Goal: Task Accomplishment & Management: Manage account settings

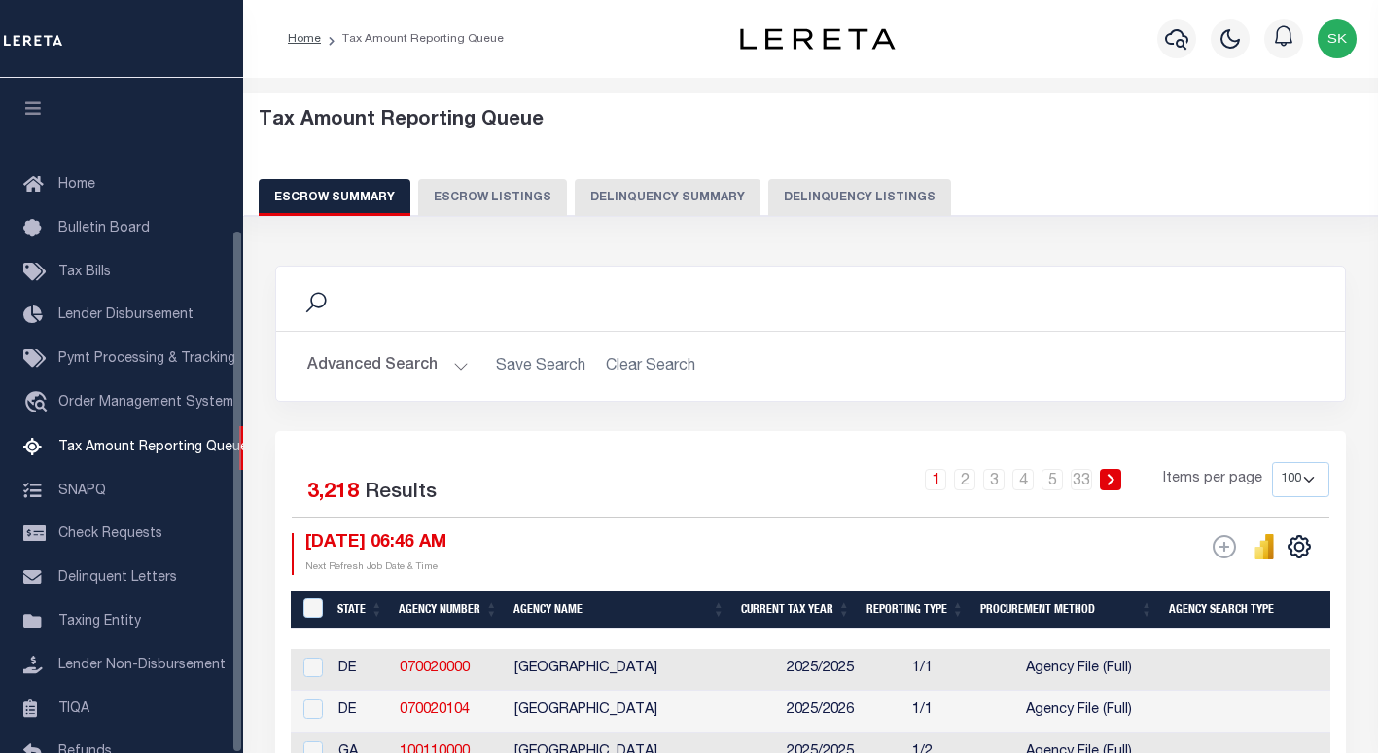
click at [875, 197] on button "Delinquency Listings" at bounding box center [859, 197] width 183 height 37
select select "100"
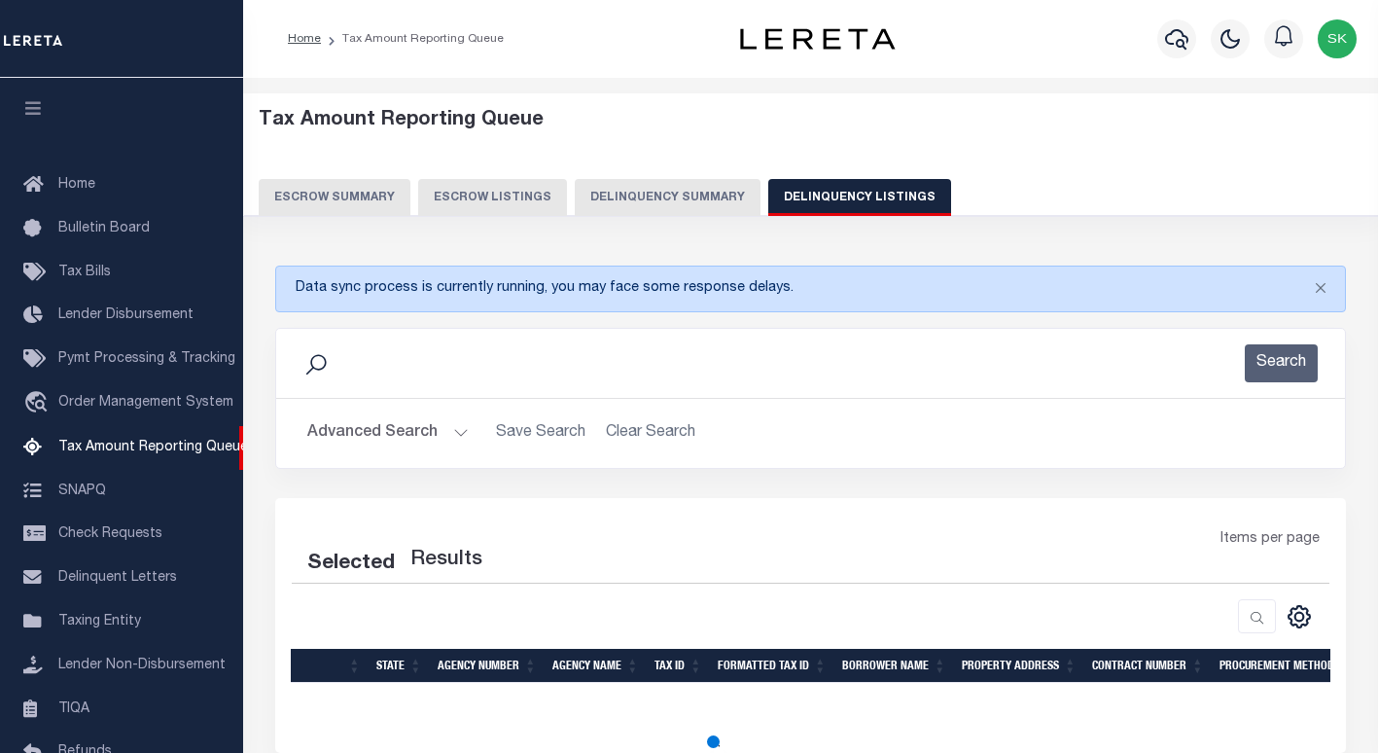
scroll to position [194, 0]
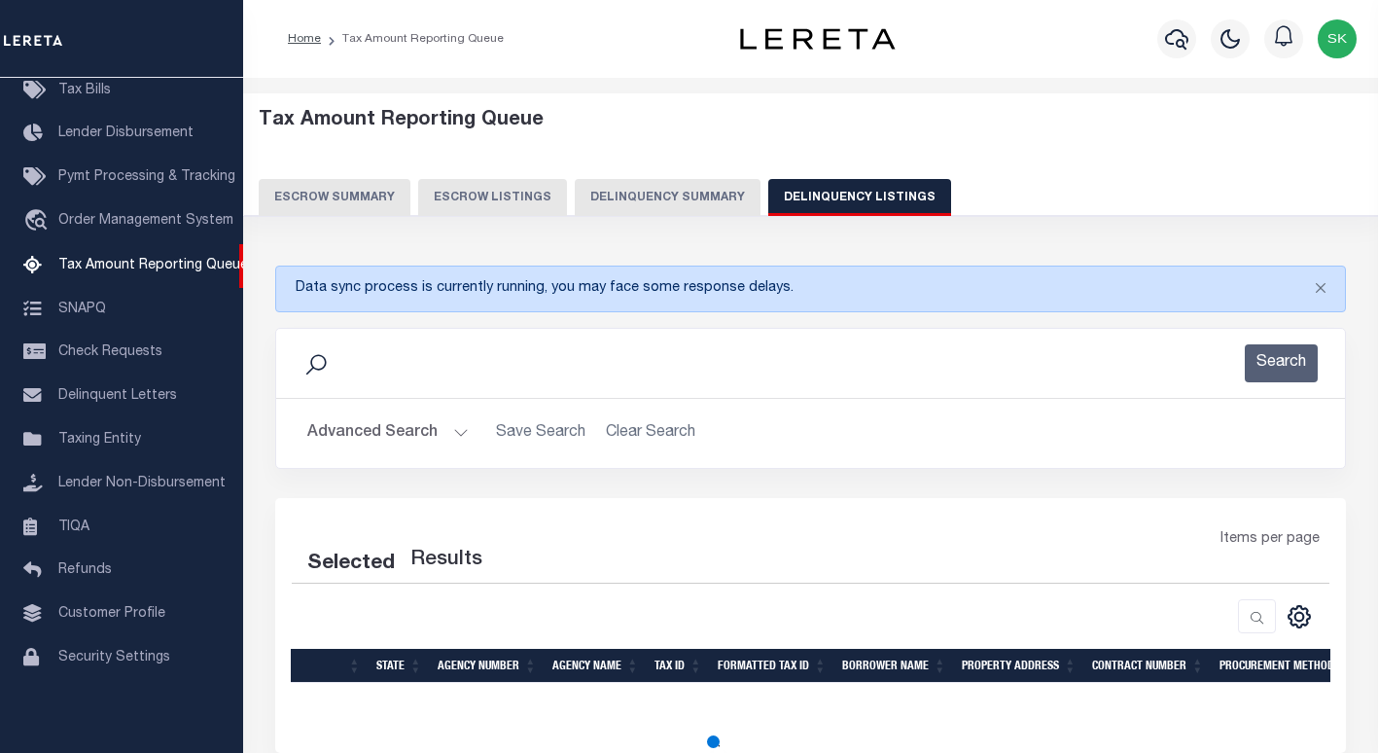
select select "100"
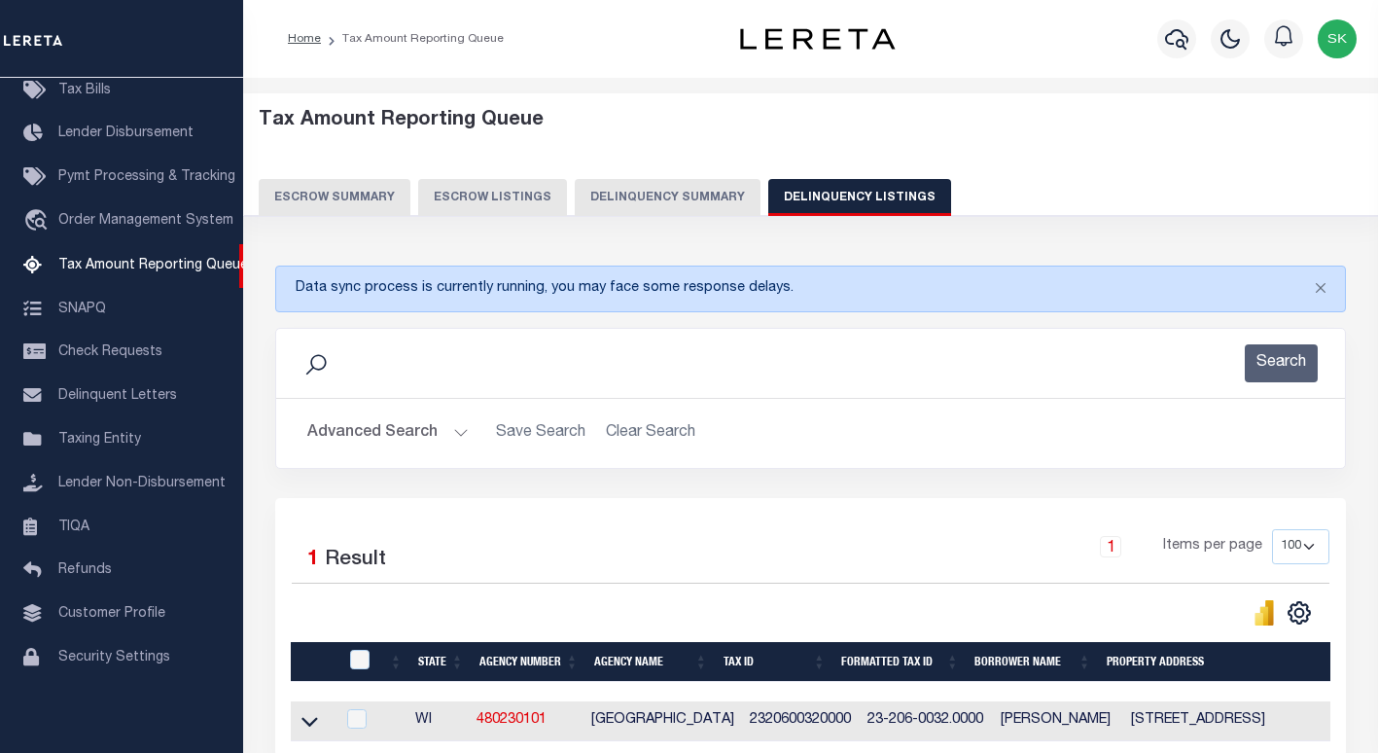
click at [357, 435] on button "Advanced Search" at bounding box center [387, 433] width 161 height 38
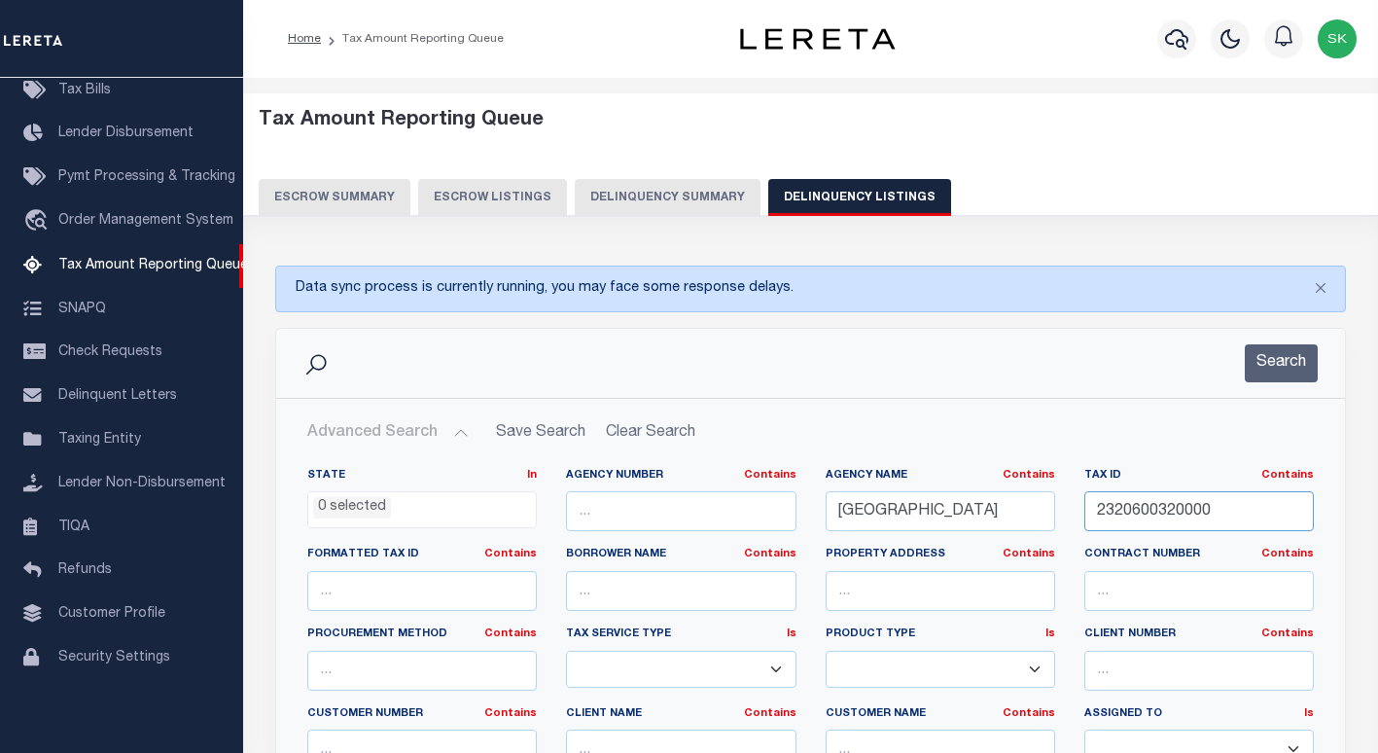
click at [1148, 511] on input "2320600320000" at bounding box center [1198, 511] width 229 height 40
paste input "8685"
type input "8685"
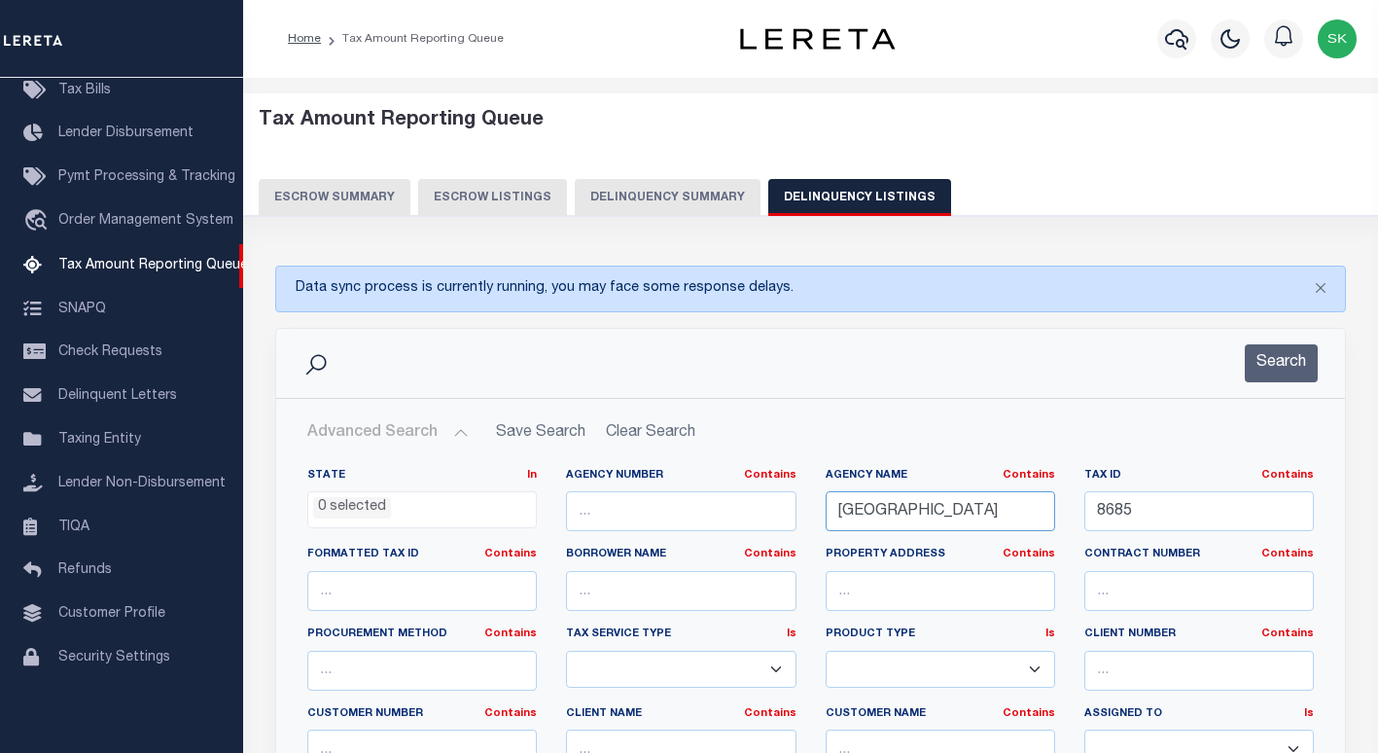
click at [895, 510] on input "[GEOGRAPHIC_DATA]" at bounding box center [940, 511] width 229 height 40
click at [894, 510] on input "[GEOGRAPHIC_DATA]" at bounding box center [940, 511] width 229 height 40
click at [1297, 367] on button "Search" at bounding box center [1281, 363] width 73 height 38
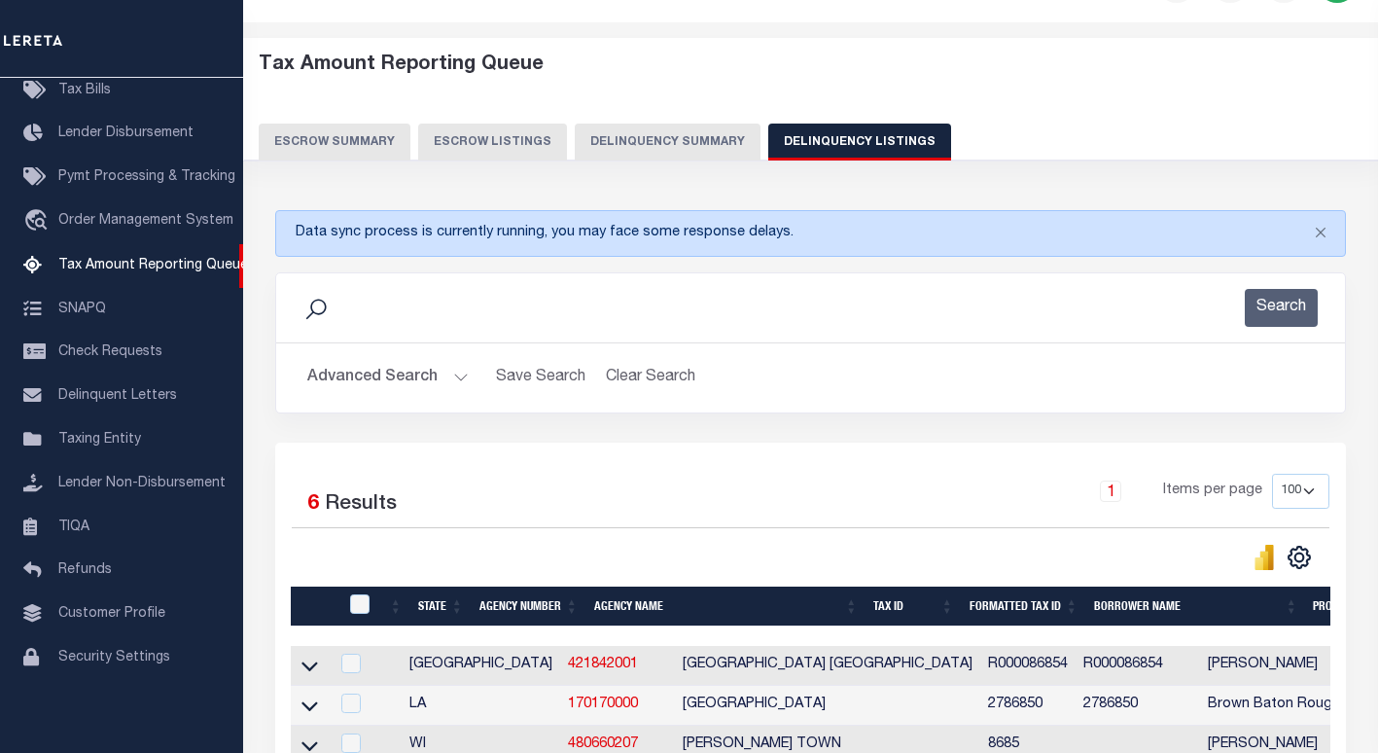
scroll to position [0, 0]
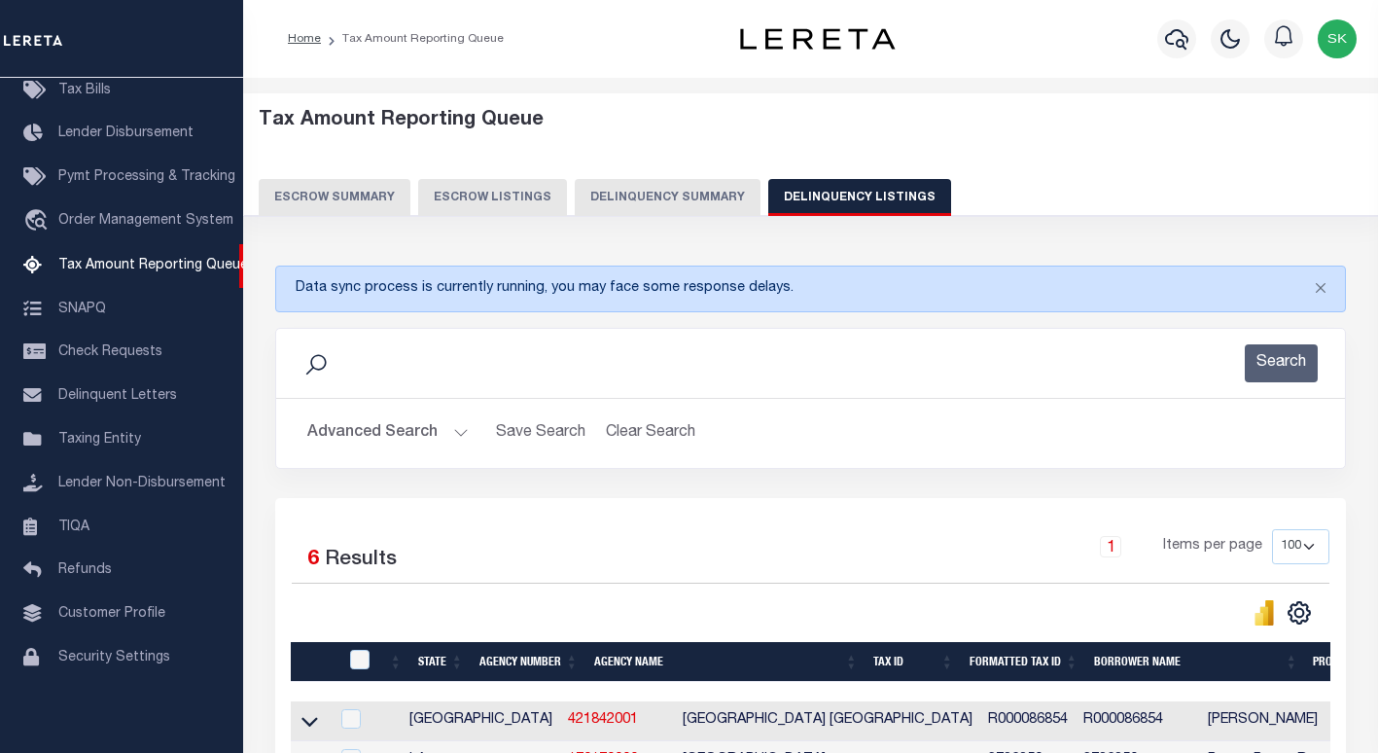
click at [365, 427] on button "Advanced Search" at bounding box center [387, 433] width 161 height 38
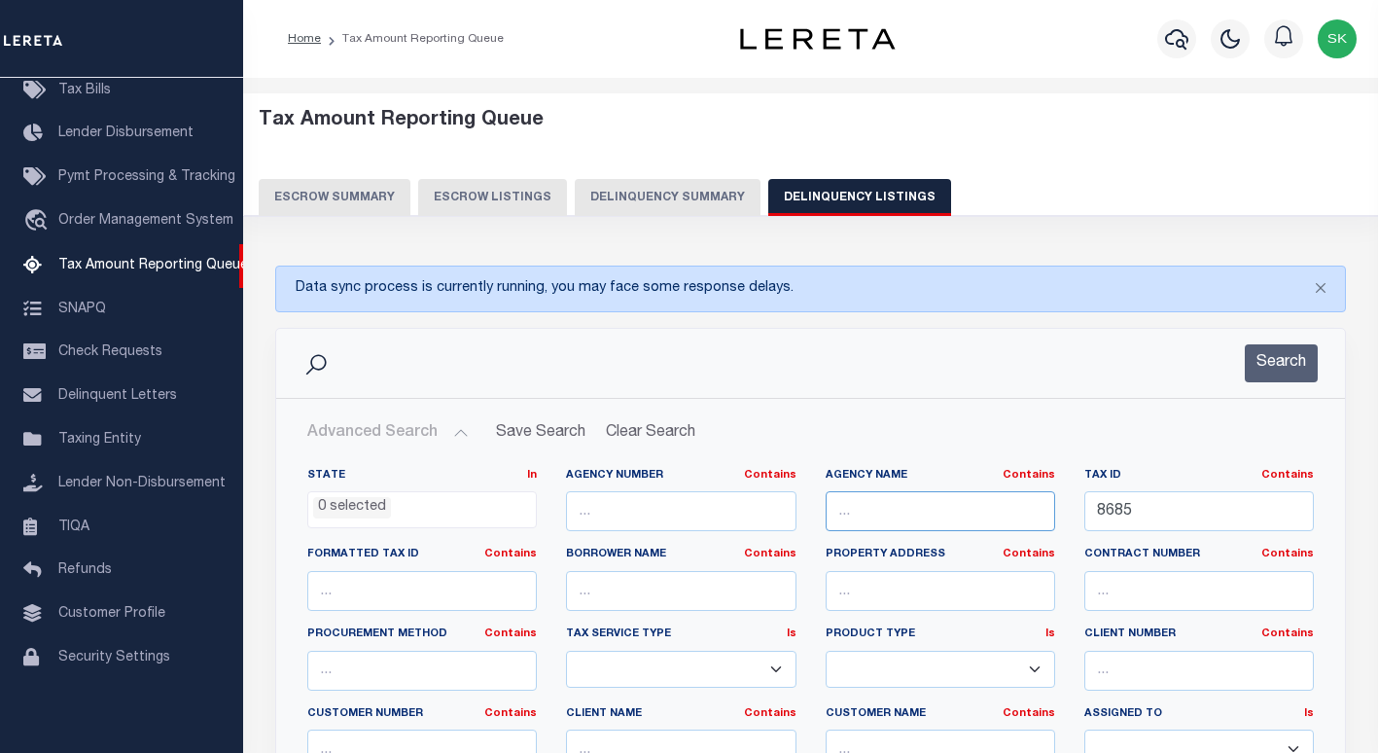
click at [960, 520] on input "text" at bounding box center [940, 511] width 229 height 40
paste input "[PERSON_NAME] TOWN"
type input "[PERSON_NAME] TOWN"
click at [1282, 364] on button "Search" at bounding box center [1281, 363] width 73 height 38
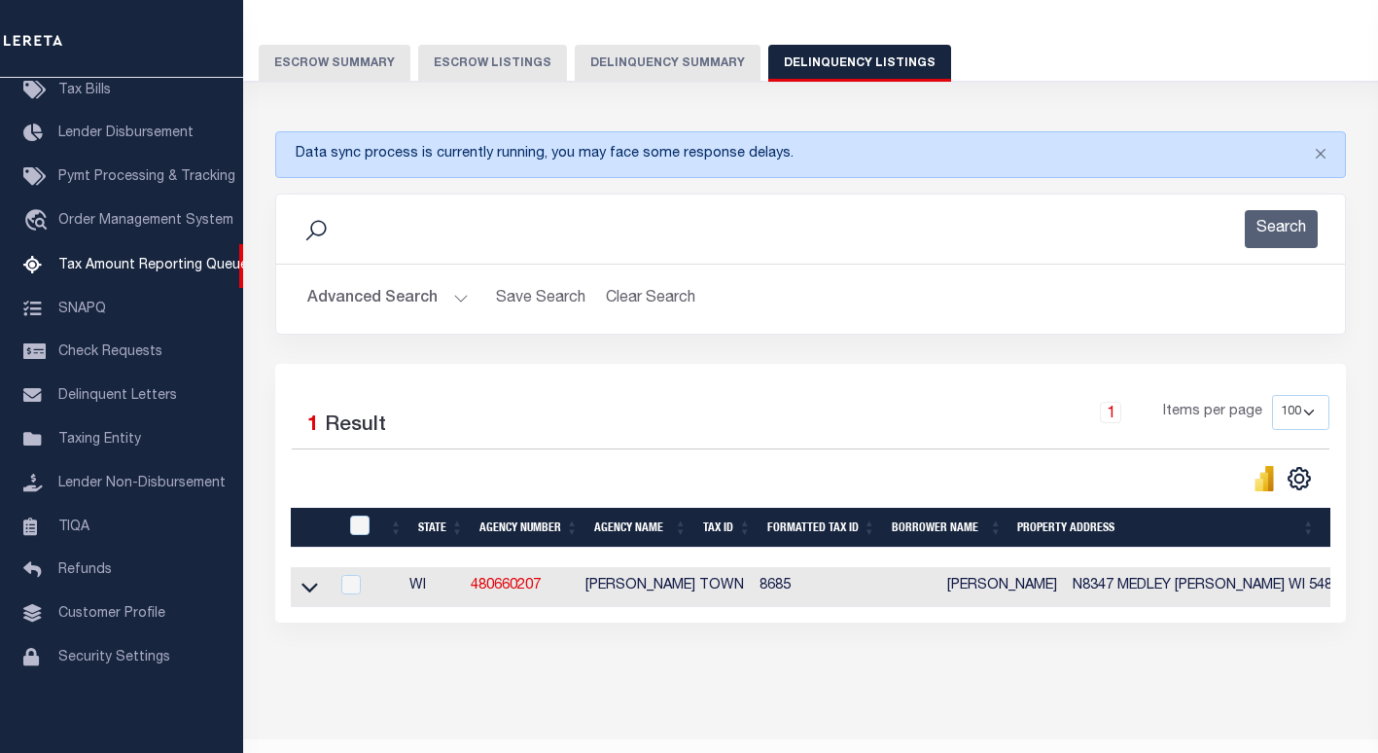
scroll to position [195, 0]
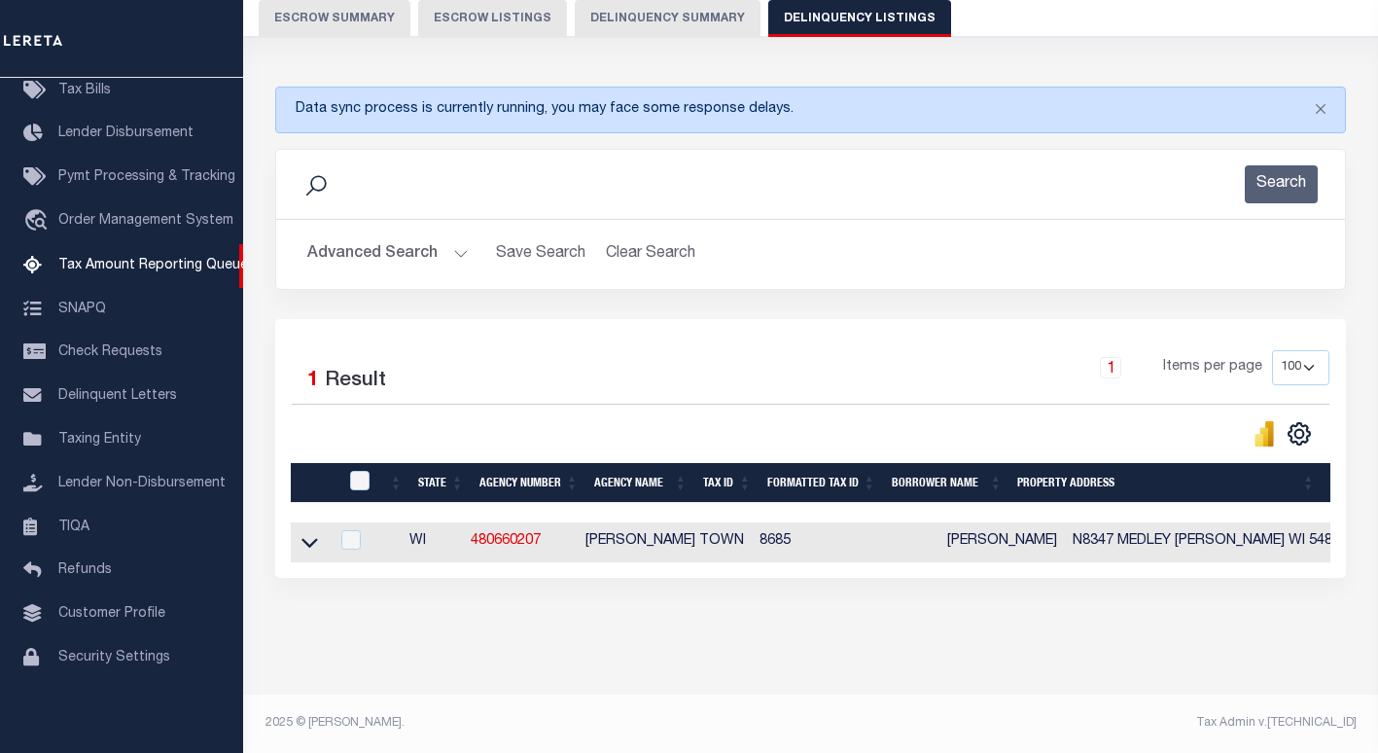
drag, startPoint x: 306, startPoint y: 528, endPoint x: 357, endPoint y: 408, distance: 129.9
click at [306, 532] on icon at bounding box center [309, 542] width 17 height 20
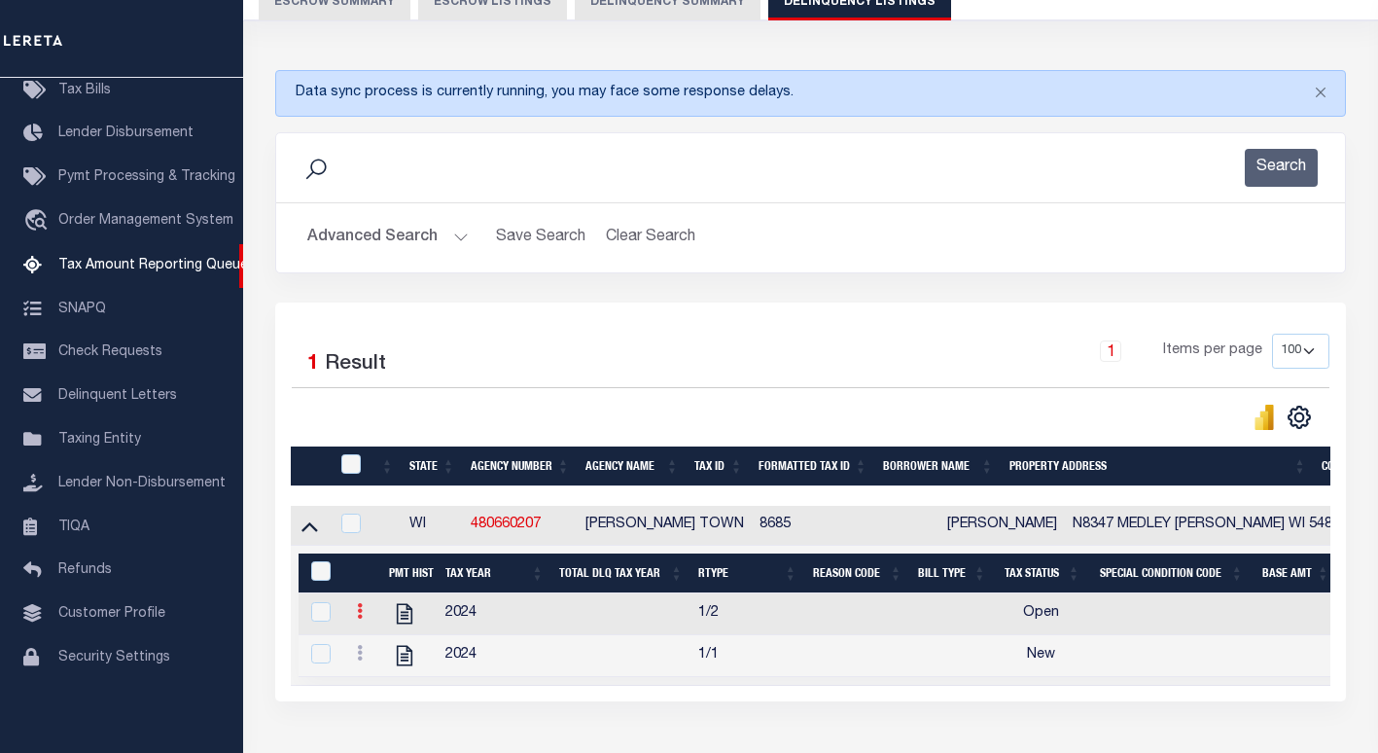
click at [360, 618] on icon at bounding box center [360, 611] width 6 height 16
click at [373, 649] on img "" at bounding box center [382, 642] width 19 height 19
checkbox input "true"
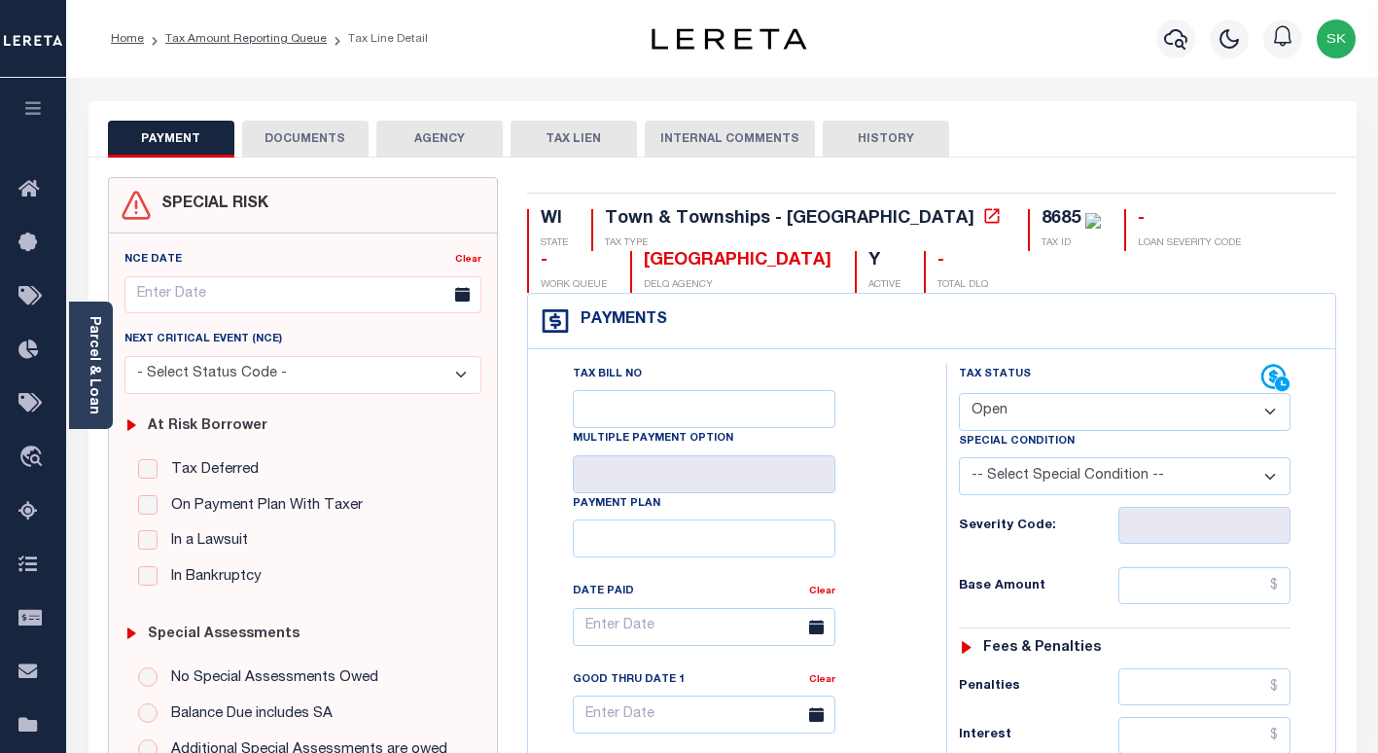
click at [857, 416] on div "Tax Bill No Multiple Payment Option Payment Plan Clear" at bounding box center [732, 637] width 370 height 546
click at [982, 220] on icon at bounding box center [991, 215] width 19 height 19
click at [903, 439] on div "Tax Bill No Multiple Payment Option Payment Plan Clear" at bounding box center [732, 637] width 370 height 546
click at [1041, 217] on div "8685" at bounding box center [1060, 219] width 39 height 18
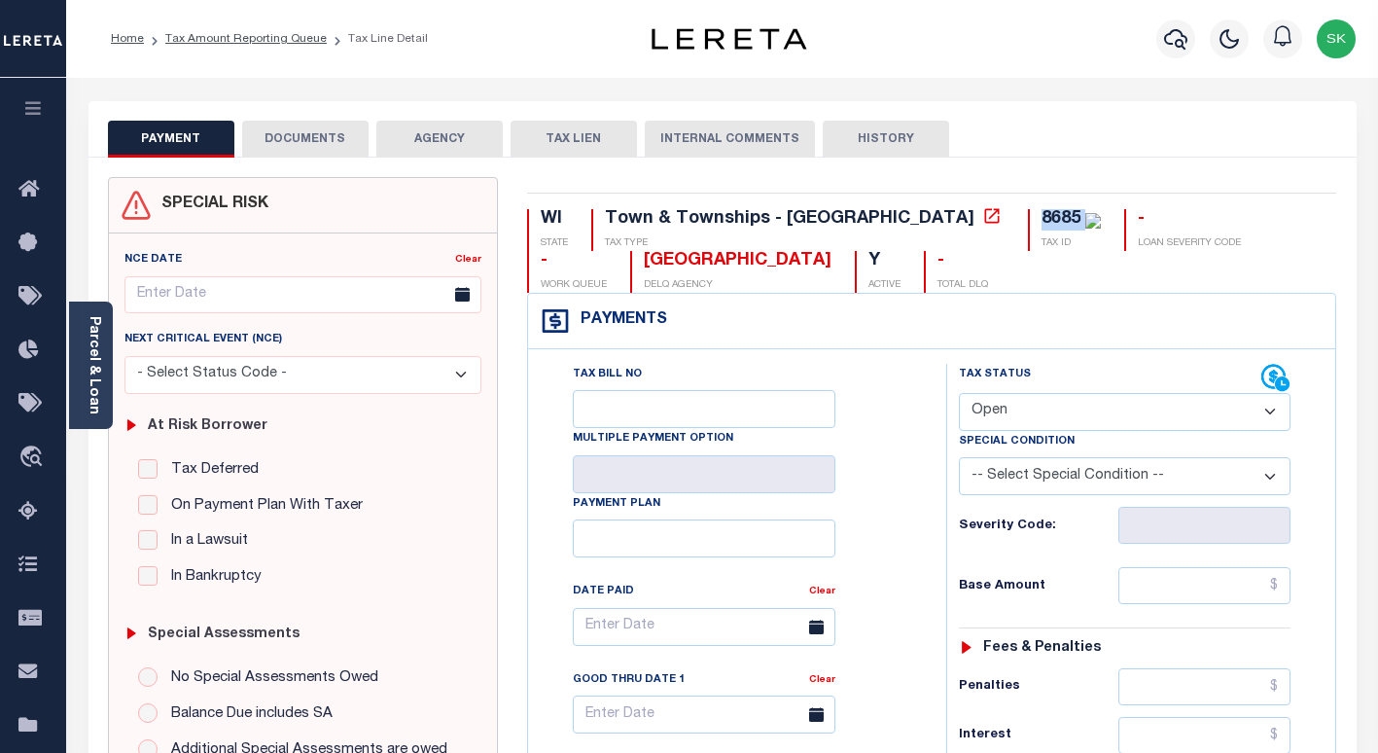
copy div "8685"
click at [1041, 422] on select "- Select Status Code - Open Due/Unpaid Paid Incomplete No Tax Due Internal Refu…" at bounding box center [1125, 412] width 332 height 38
select select "PYD"
click at [959, 394] on select "- Select Status Code - Open Due/Unpaid Paid Incomplete No Tax Due Internal Refu…" at bounding box center [1125, 412] width 332 height 38
type input "[DATE]"
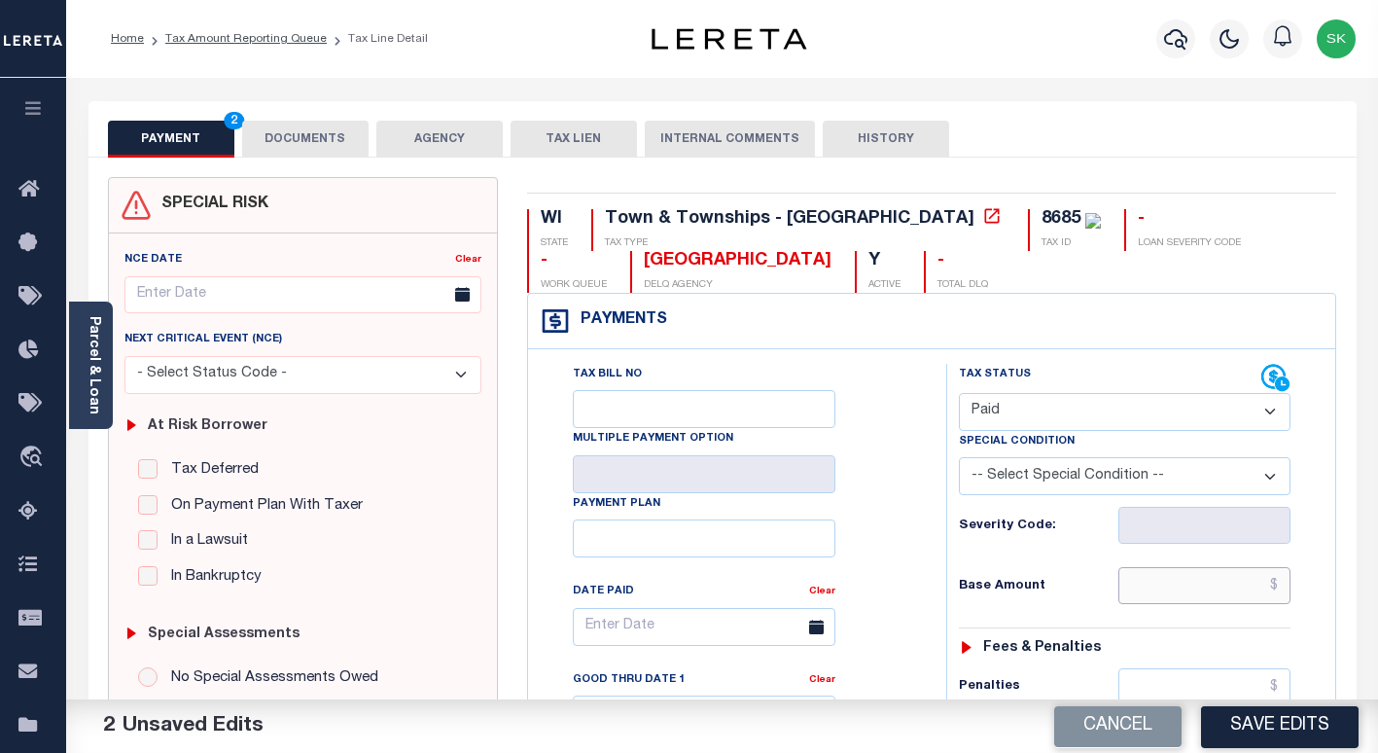
click at [1159, 584] on input "text" at bounding box center [1204, 585] width 172 height 37
paste input "3,321.98"
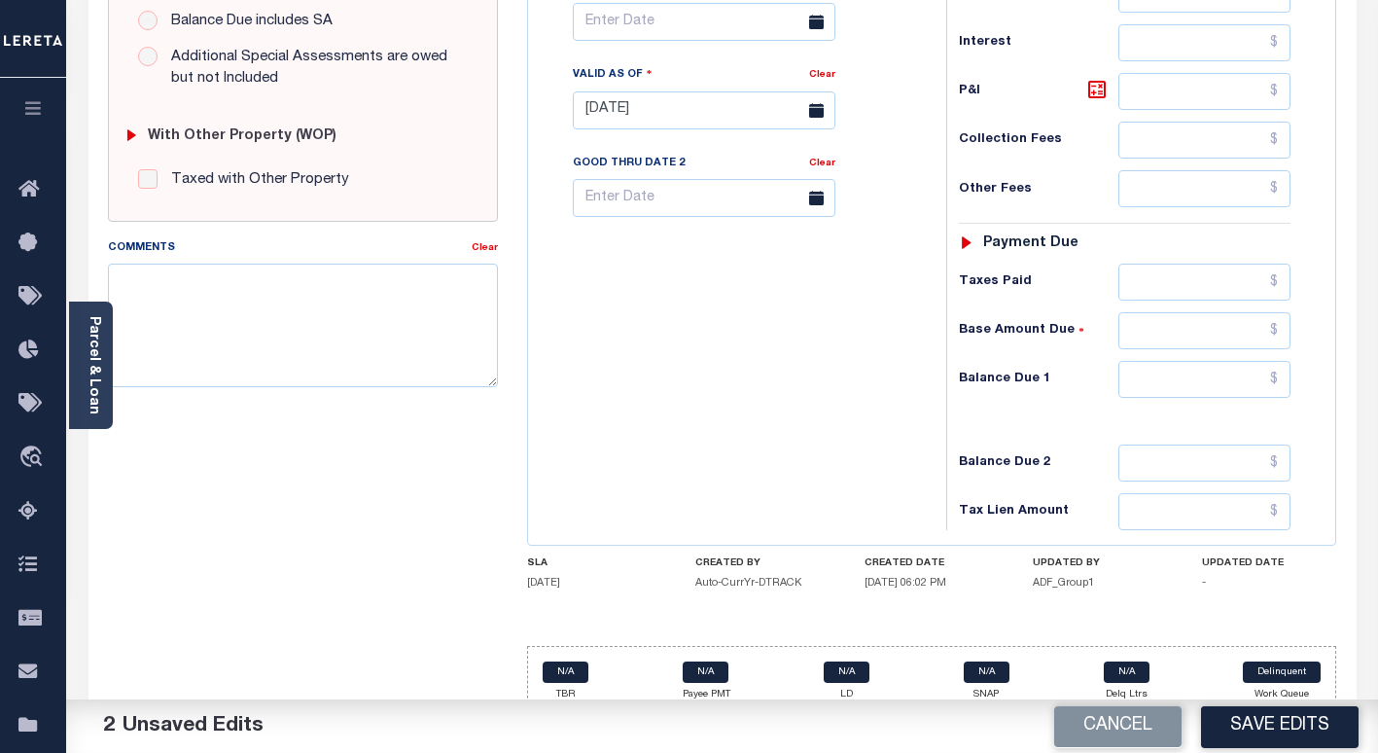
scroll to position [721, 0]
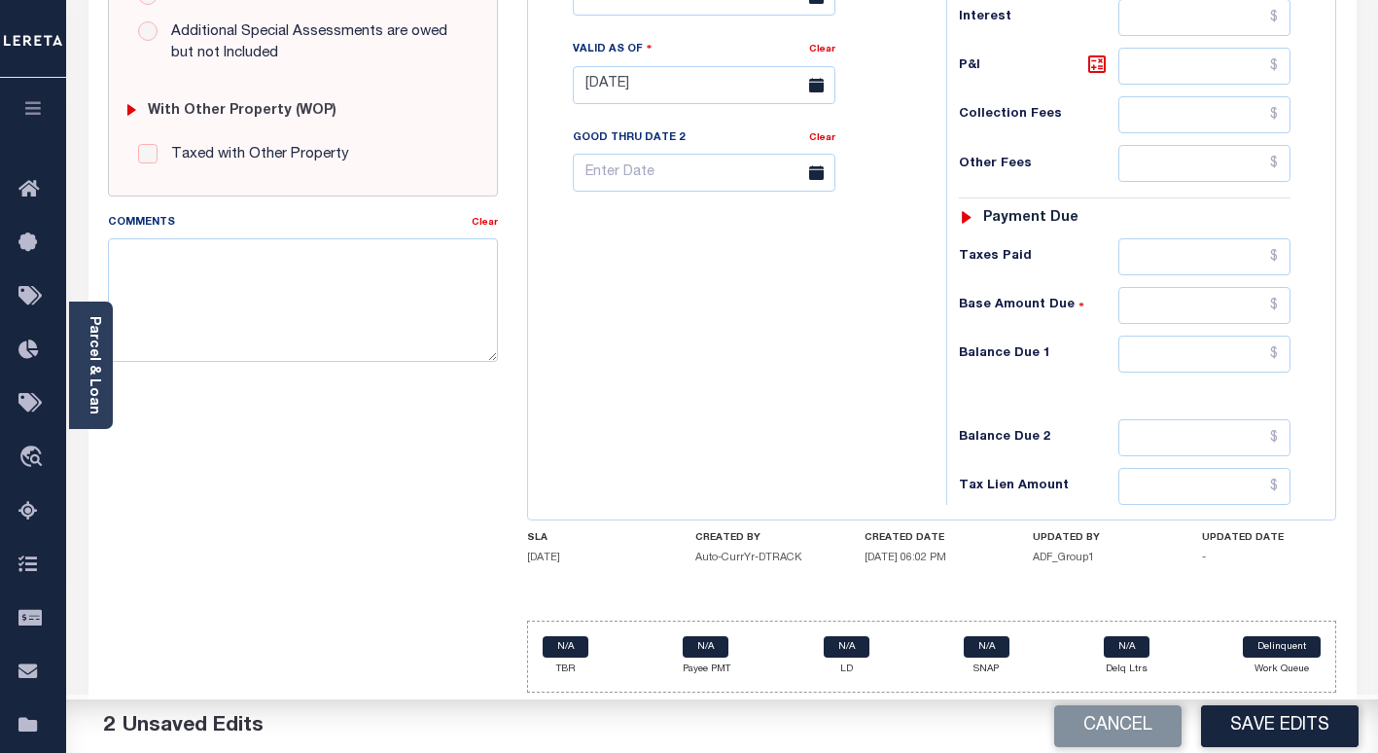
type input "$3,321.98"
click at [1198, 367] on input "text" at bounding box center [1204, 353] width 172 height 37
type input "$0.00"
click at [813, 309] on div "Tax Bill No Multiple Payment Option Payment Plan Clear" at bounding box center [732, 75] width 399 height 859
click at [1255, 726] on button "Save Edits" at bounding box center [1280, 726] width 158 height 42
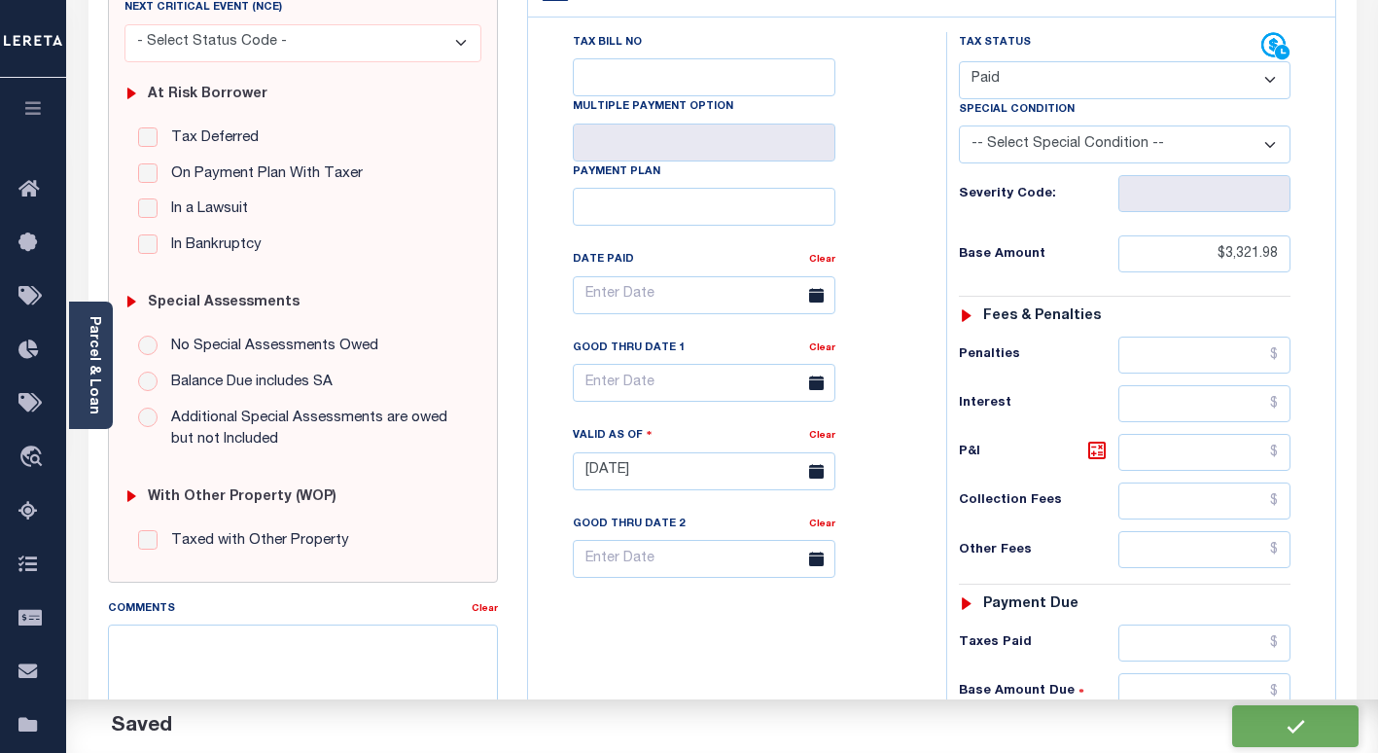
scroll to position [41, 0]
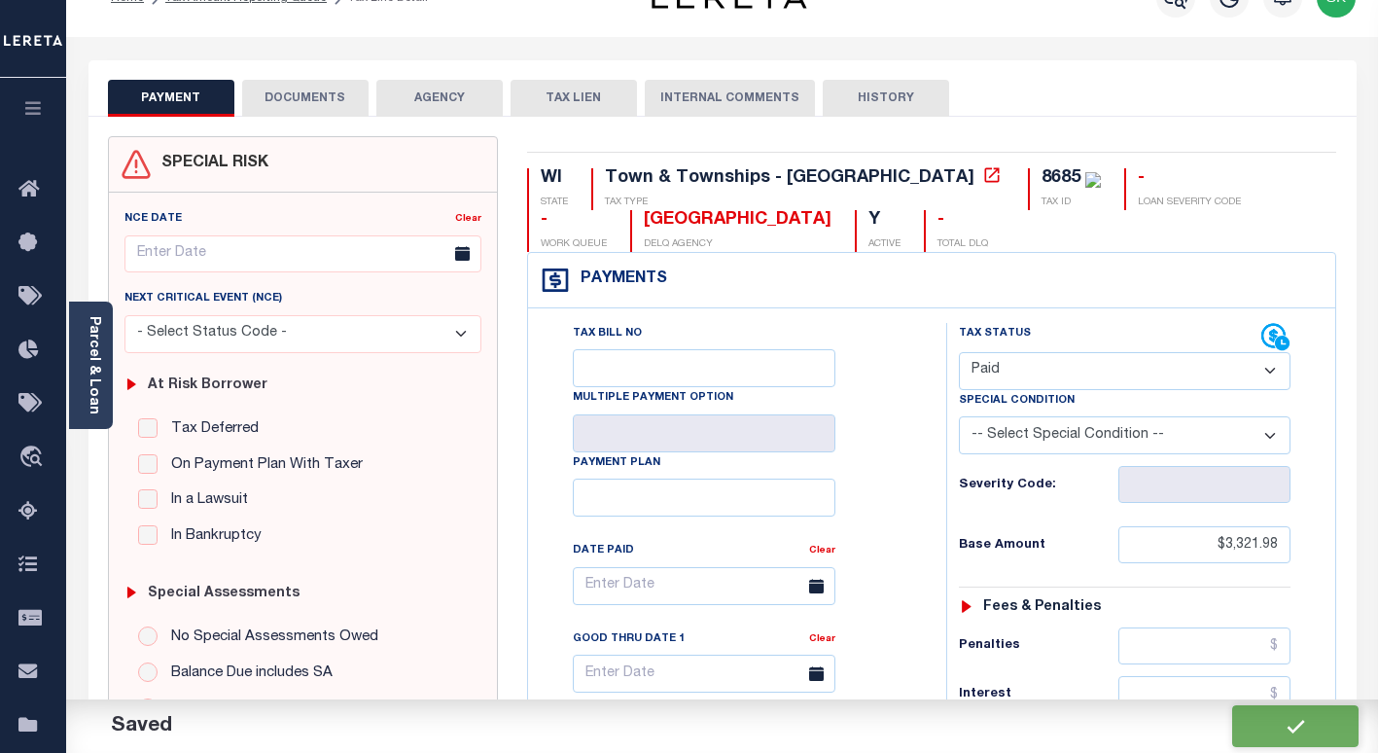
checkbox input "false"
type input "$3,321.98"
type input "$0"
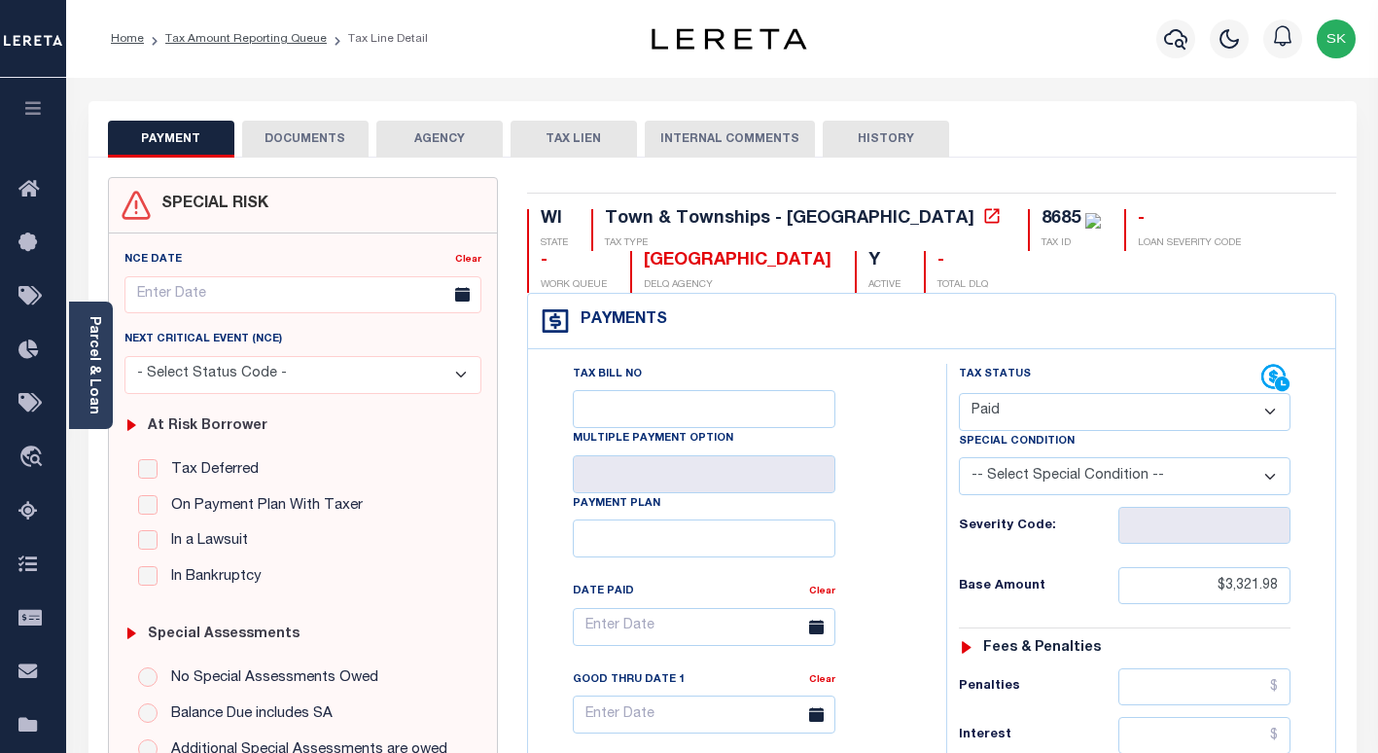
drag, startPoint x: 297, startPoint y: 144, endPoint x: 852, endPoint y: 30, distance: 566.8
click at [308, 143] on button "DOCUMENTS" at bounding box center [305, 139] width 126 height 37
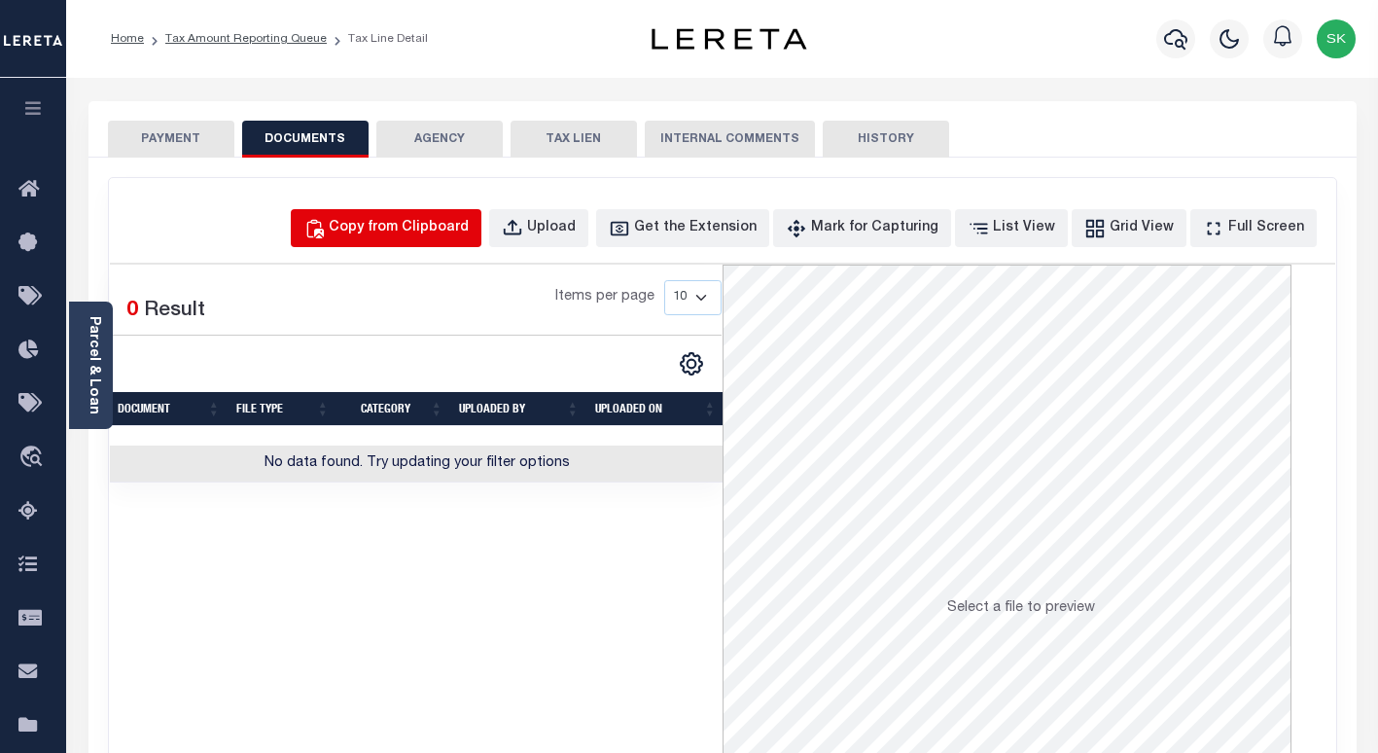
click at [406, 227] on div "Copy from Clipboard" at bounding box center [399, 228] width 140 height 21
select select "POP"
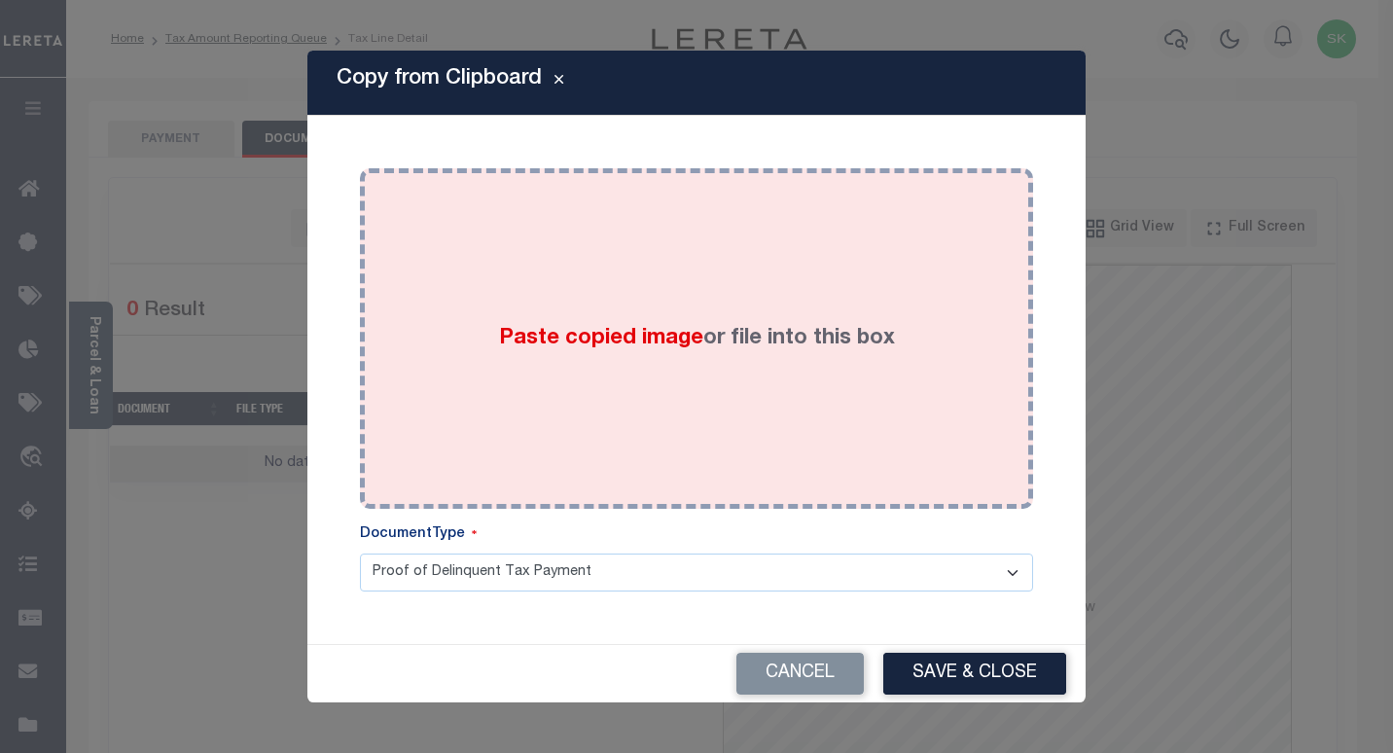
click at [665, 377] on div "Paste copied image or file into this box" at bounding box center [696, 338] width 644 height 311
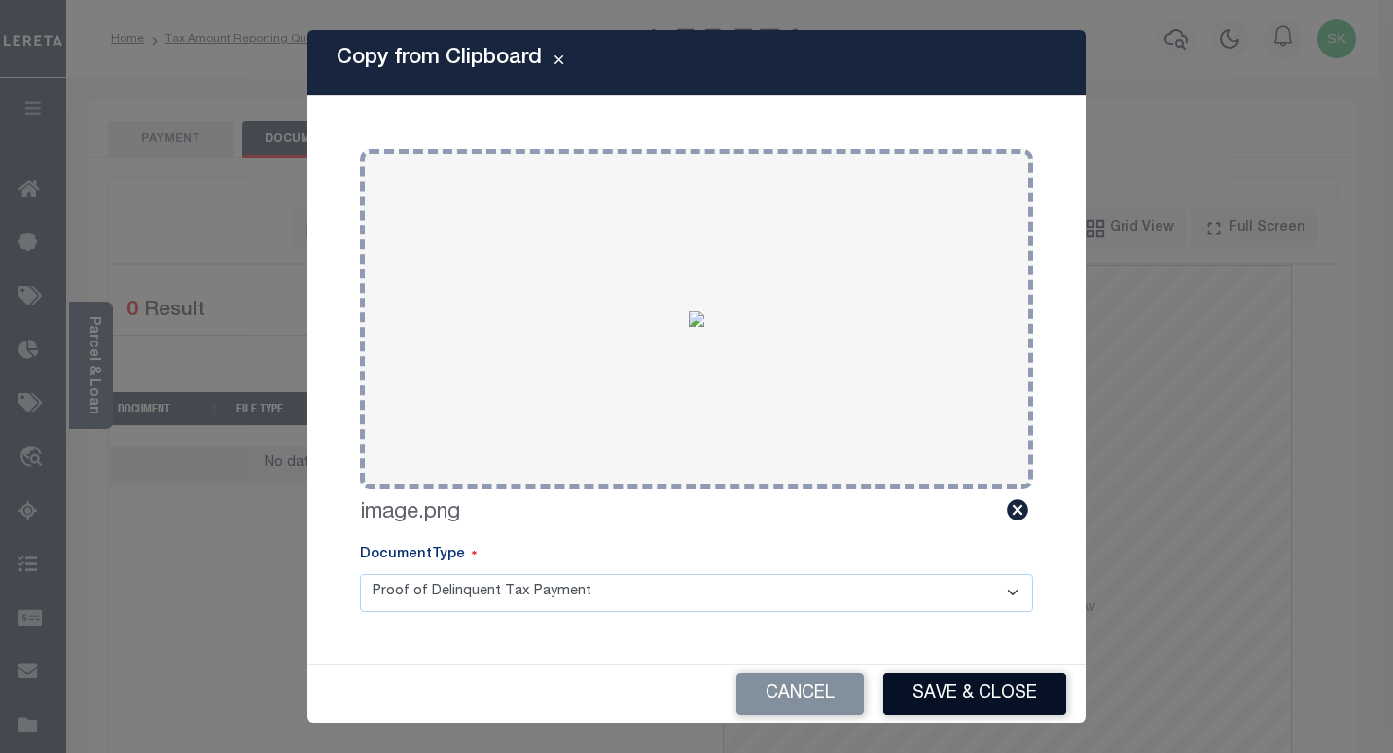
click at [904, 679] on button "Save & Close" at bounding box center [974, 694] width 183 height 42
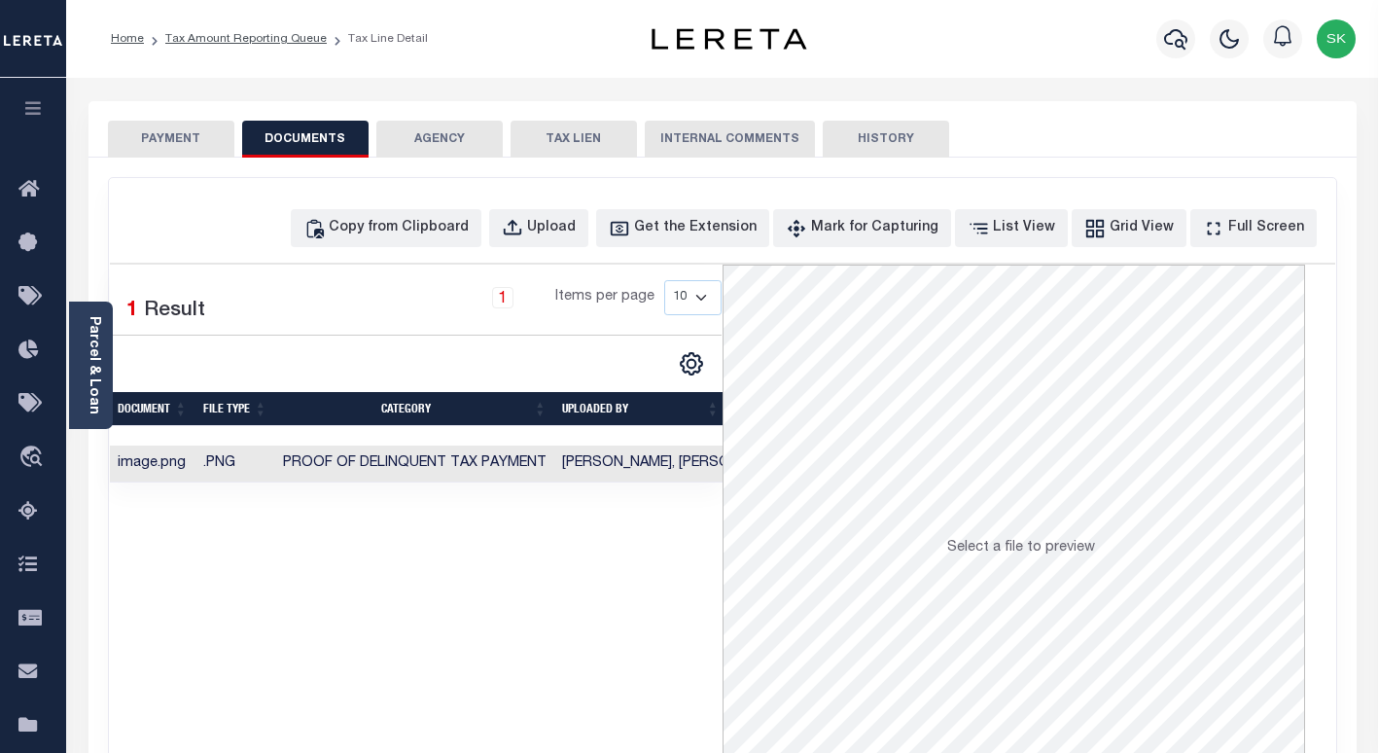
click at [257, 38] on link "Tax Amount Reporting Queue" at bounding box center [245, 39] width 161 height 12
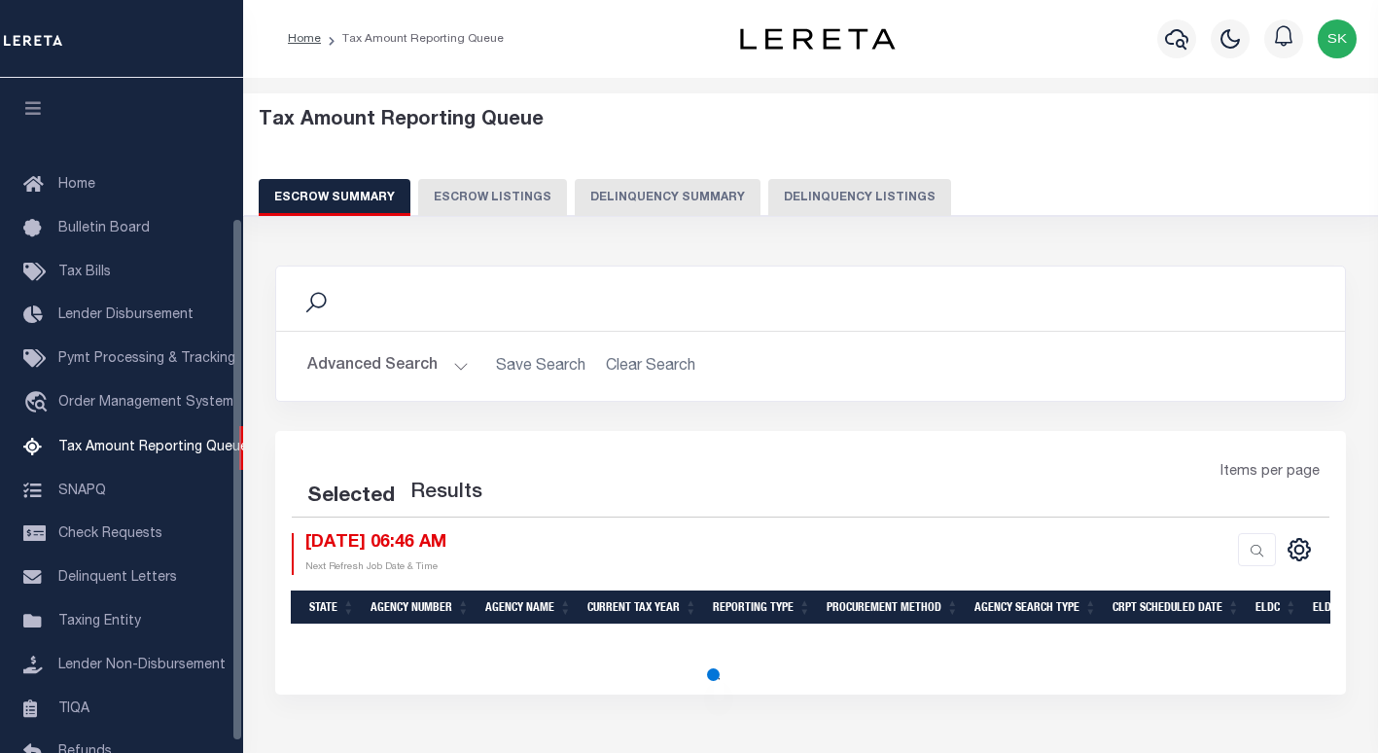
click at [864, 197] on button "Delinquency Listings" at bounding box center [859, 197] width 183 height 37
select select "100"
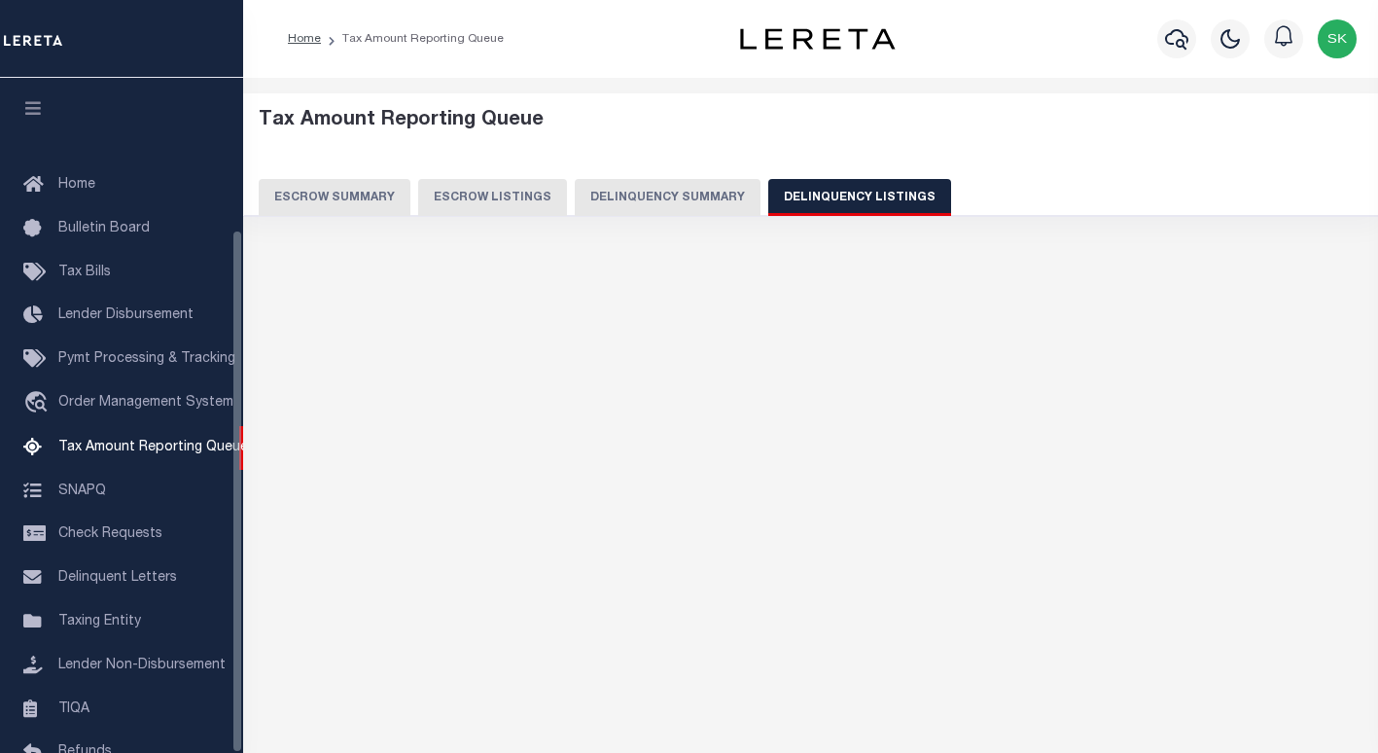
scroll to position [194, 0]
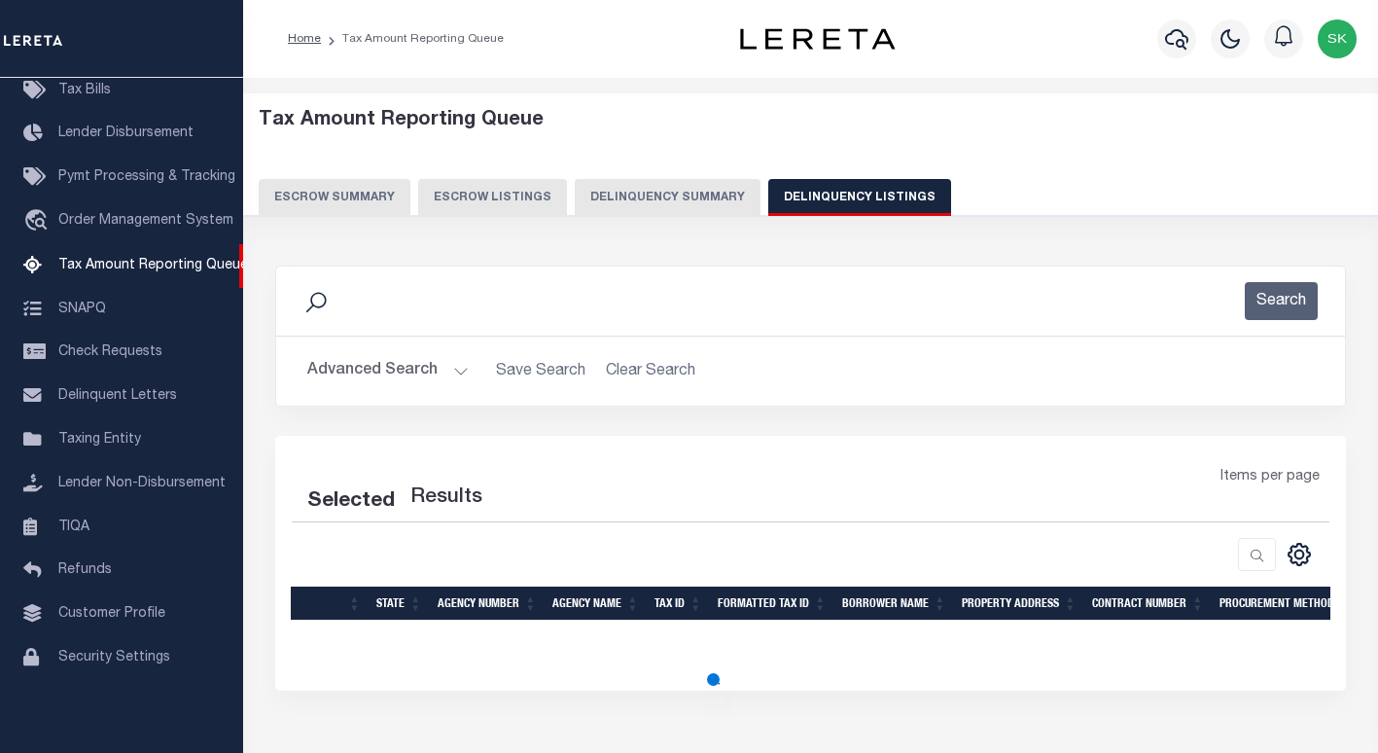
select select "100"
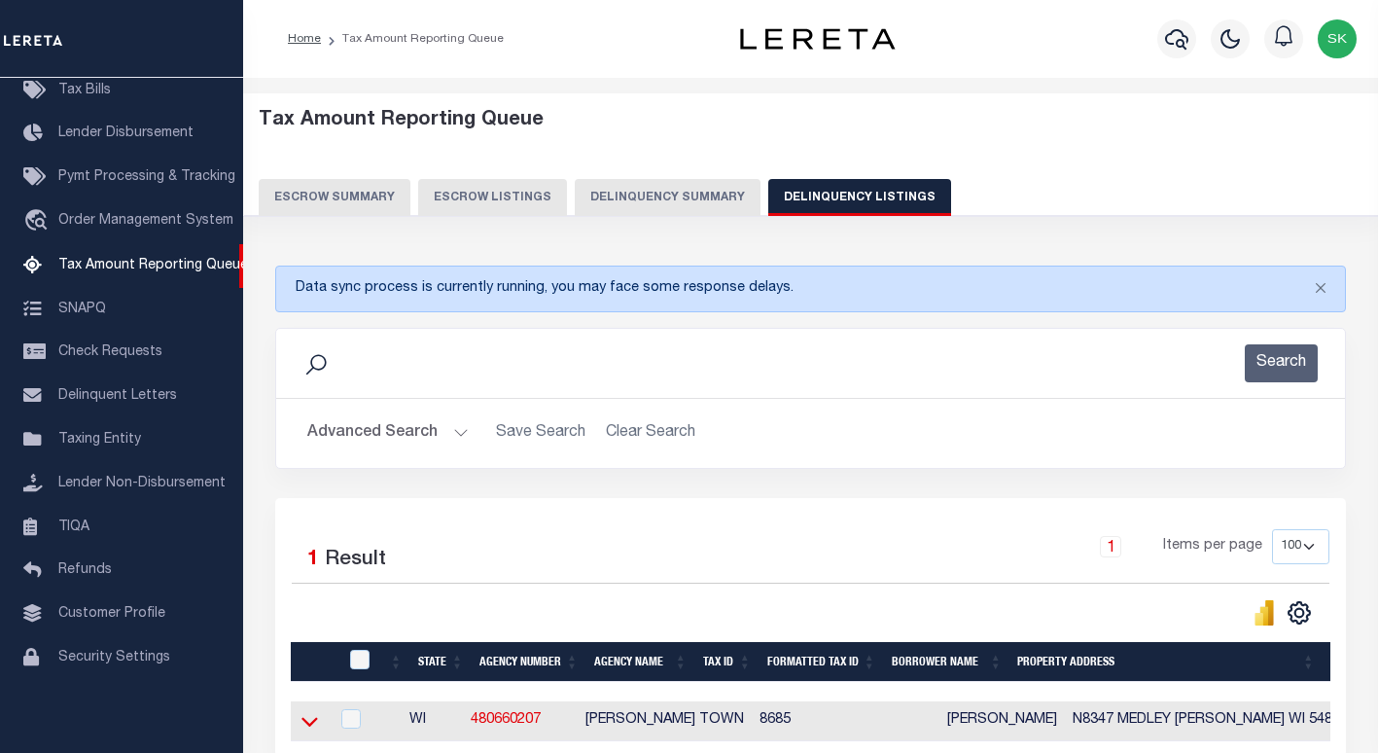
click at [307, 725] on icon at bounding box center [309, 721] width 17 height 20
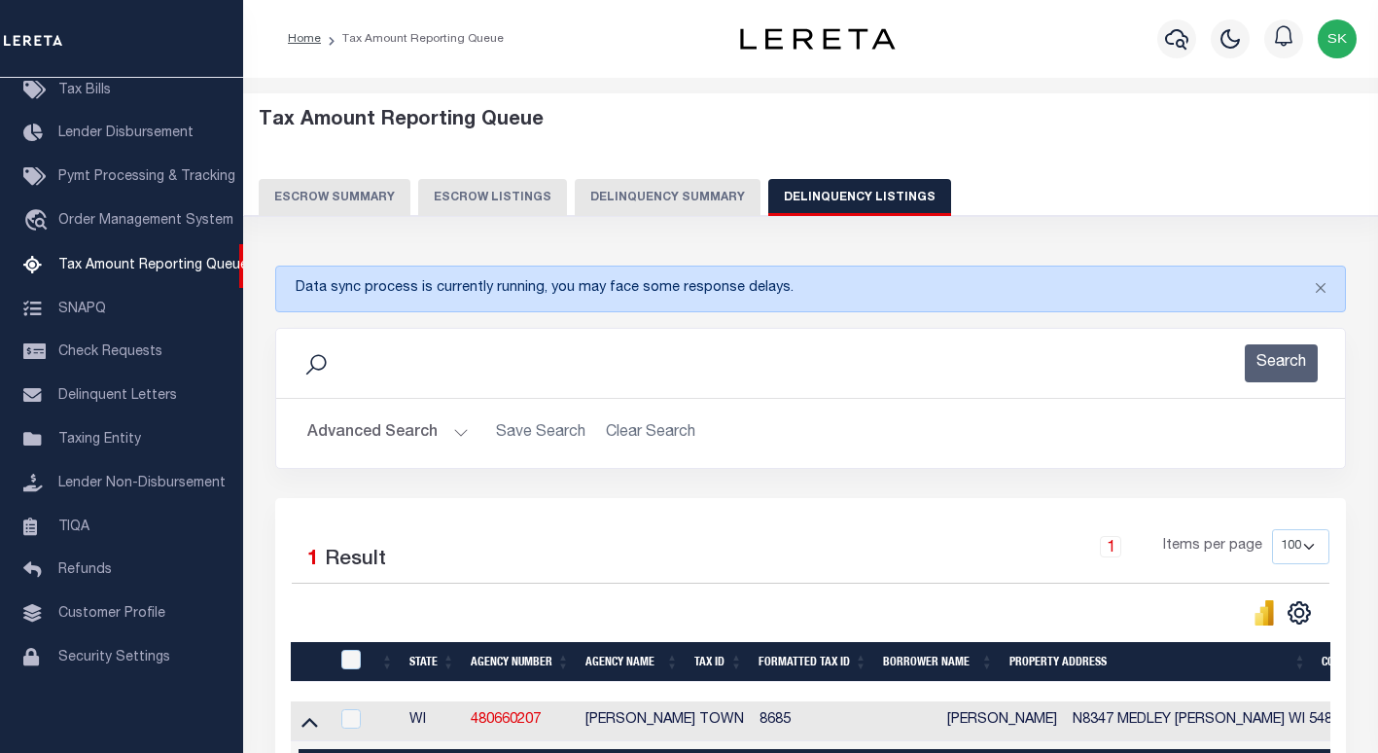
scroll to position [337, 0]
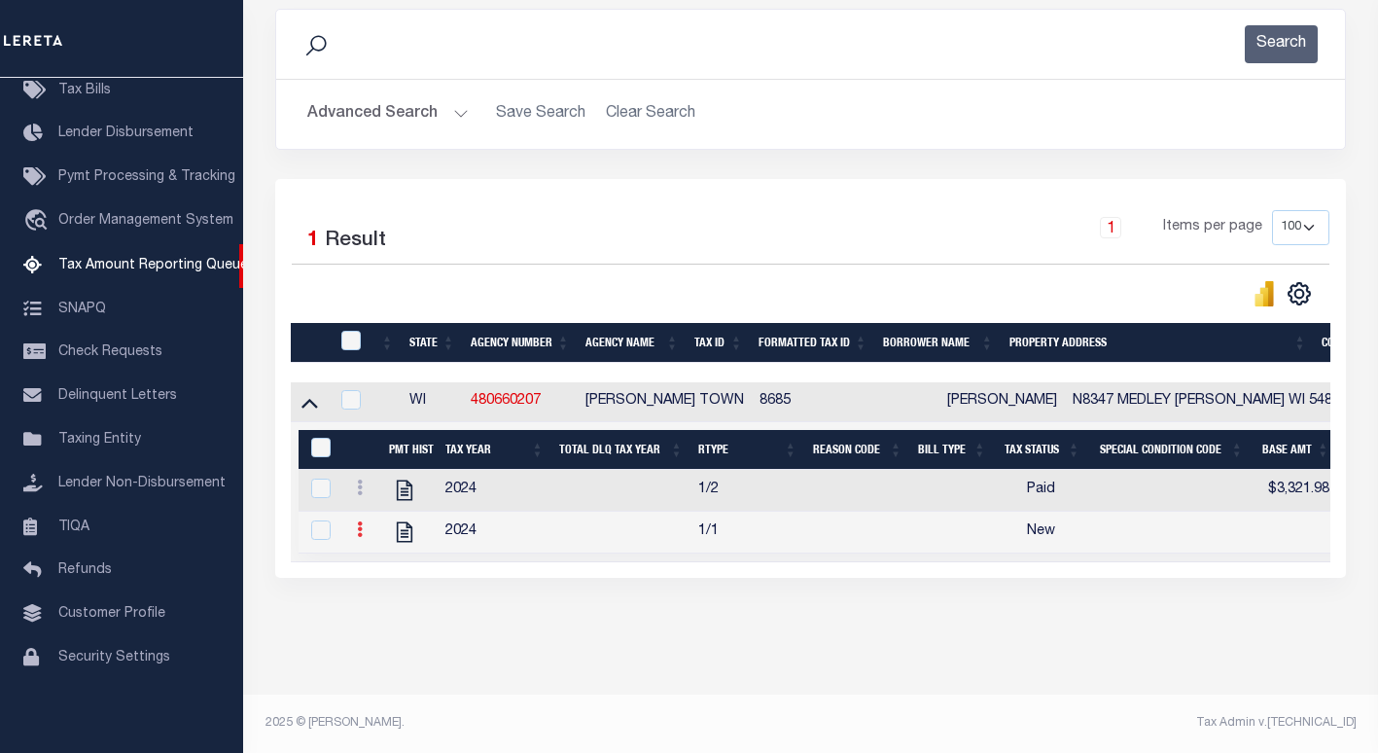
click at [360, 522] on icon at bounding box center [360, 529] width 6 height 16
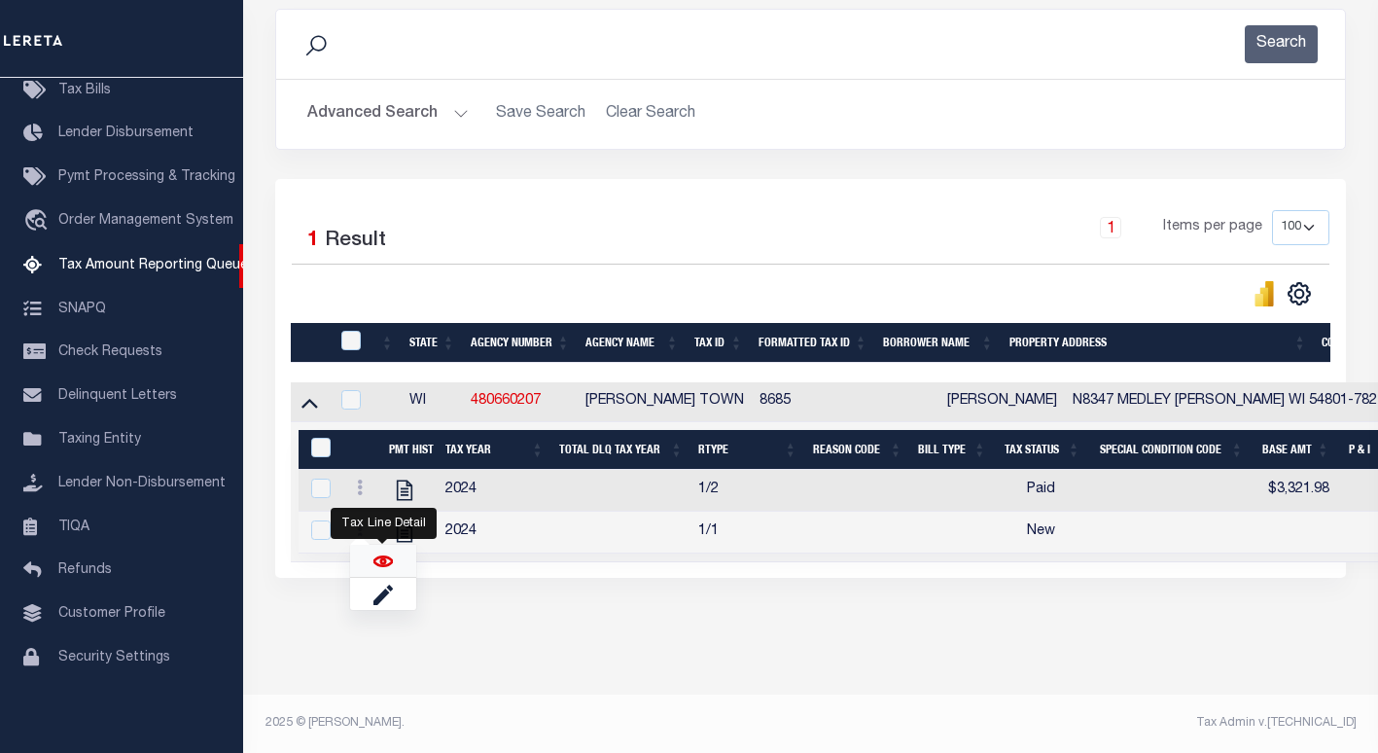
click at [384, 560] on img "" at bounding box center [382, 560] width 19 height 19
checkbox input "true"
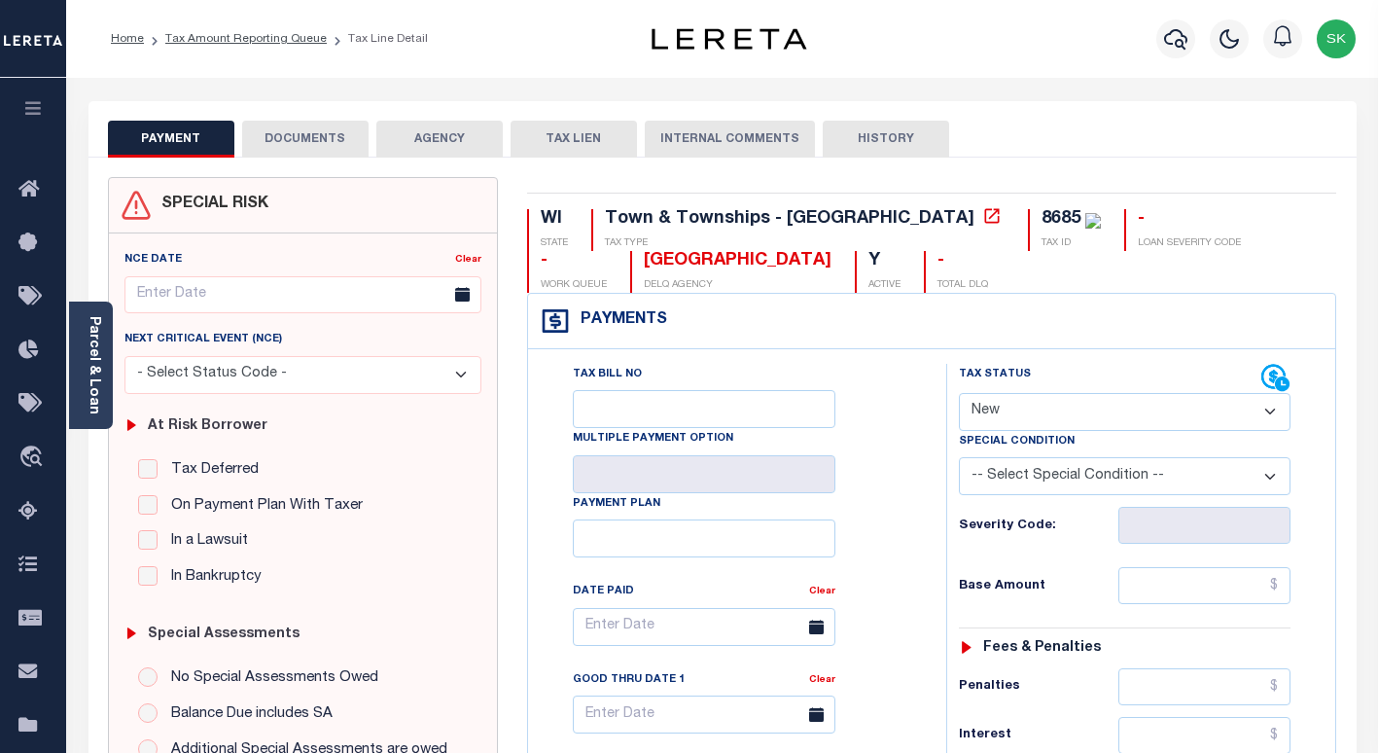
click at [908, 399] on div "Tax Bill No Multiple Payment Option Payment Plan Clear" at bounding box center [732, 637] width 370 height 546
click at [1025, 415] on select "- Select Status Code - Open Due/Unpaid Paid Incomplete No Tax Due Internal Refu…" at bounding box center [1125, 412] width 332 height 38
select select "PYD"
click at [959, 394] on select "- Select Status Code - Open Due/Unpaid Paid Incomplete No Tax Due Internal Refu…" at bounding box center [1125, 412] width 332 height 38
type input "[DATE]"
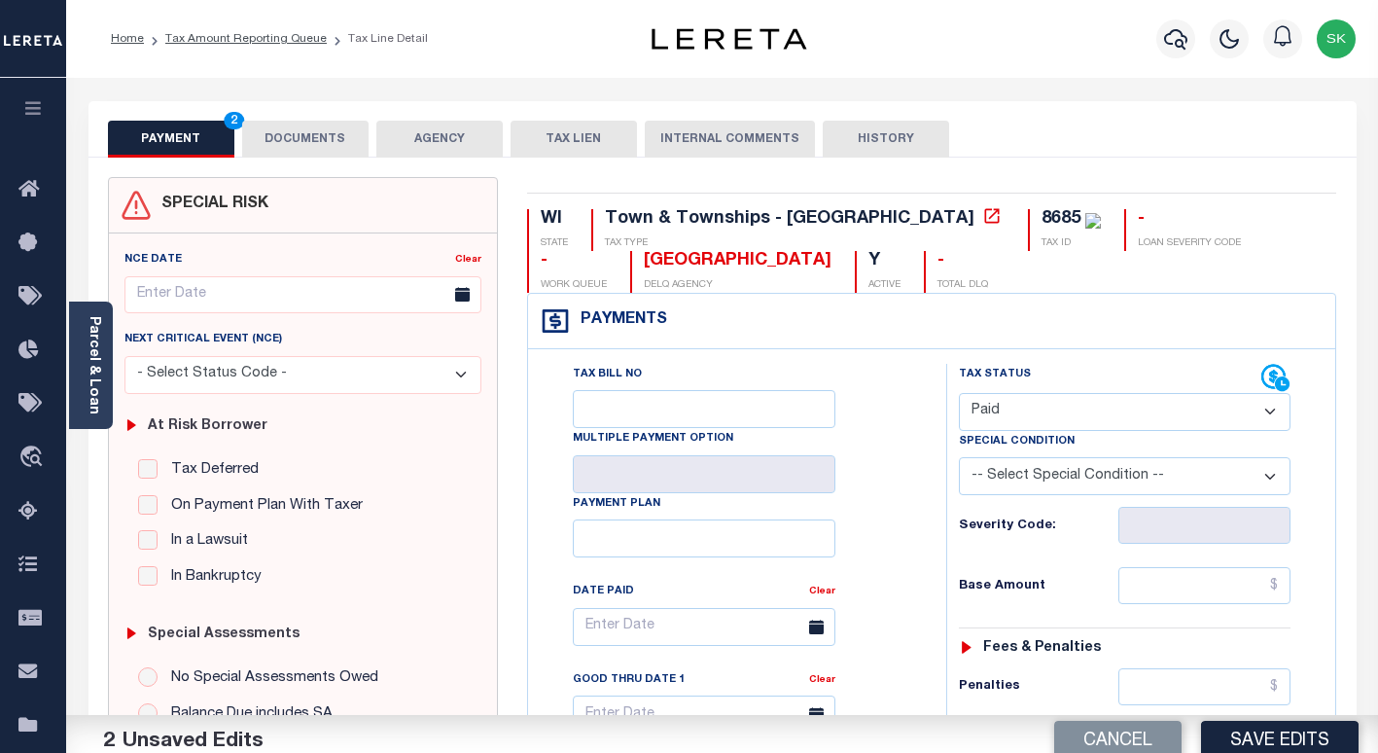
drag, startPoint x: 873, startPoint y: 492, endPoint x: 928, endPoint y: 509, distance: 56.9
click at [875, 492] on div "Tax Bill No Multiple Payment Option Payment Plan Clear" at bounding box center [732, 637] width 370 height 546
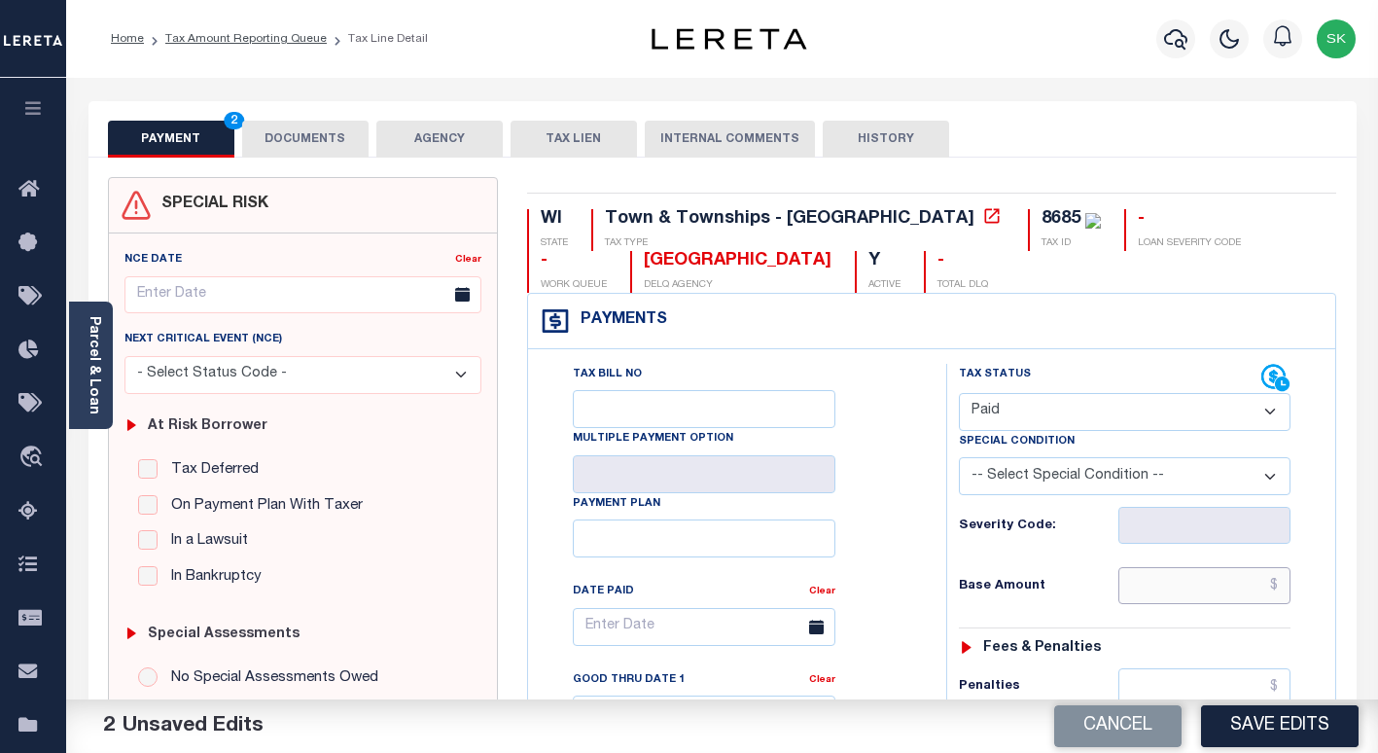
drag, startPoint x: 1156, startPoint y: 597, endPoint x: 1151, endPoint y: 588, distance: 10.0
click at [1156, 597] on input "text" at bounding box center [1204, 585] width 172 height 37
paste input "3,321.98"
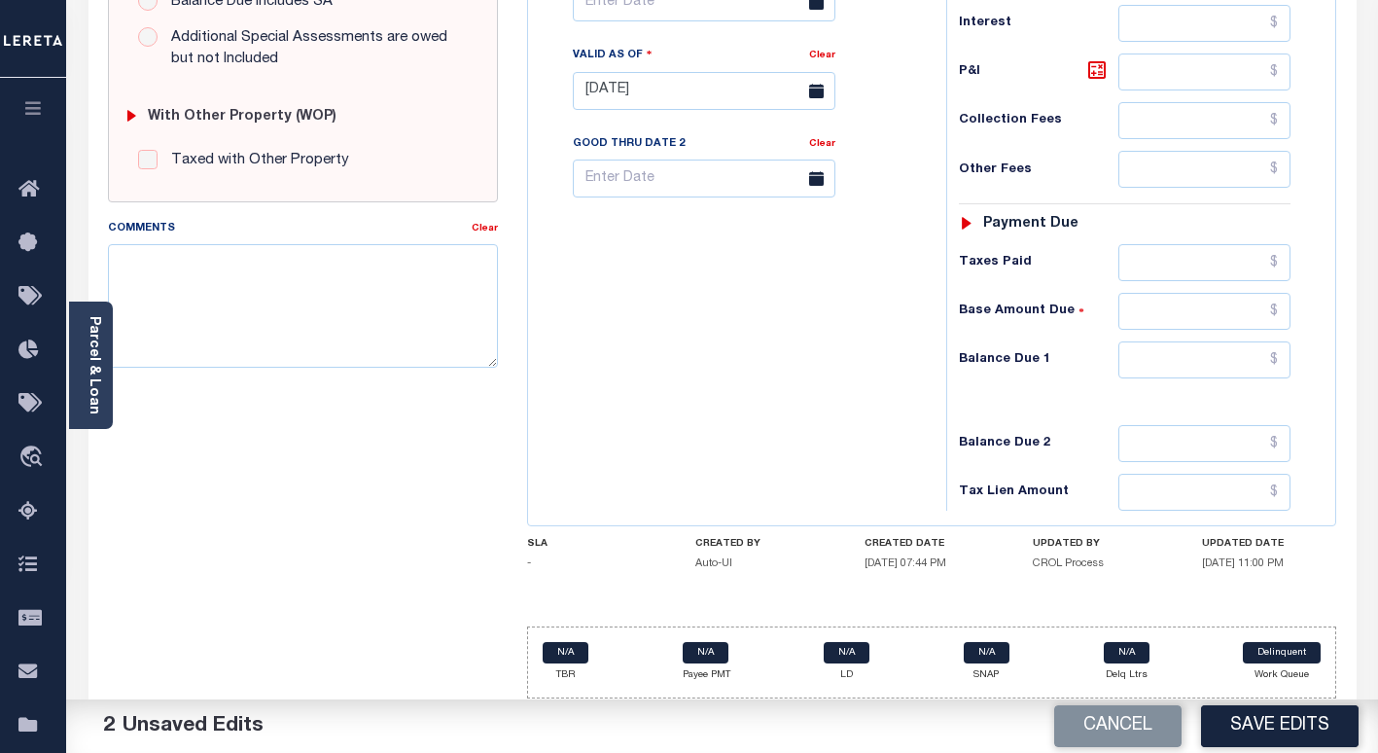
scroll to position [721, 0]
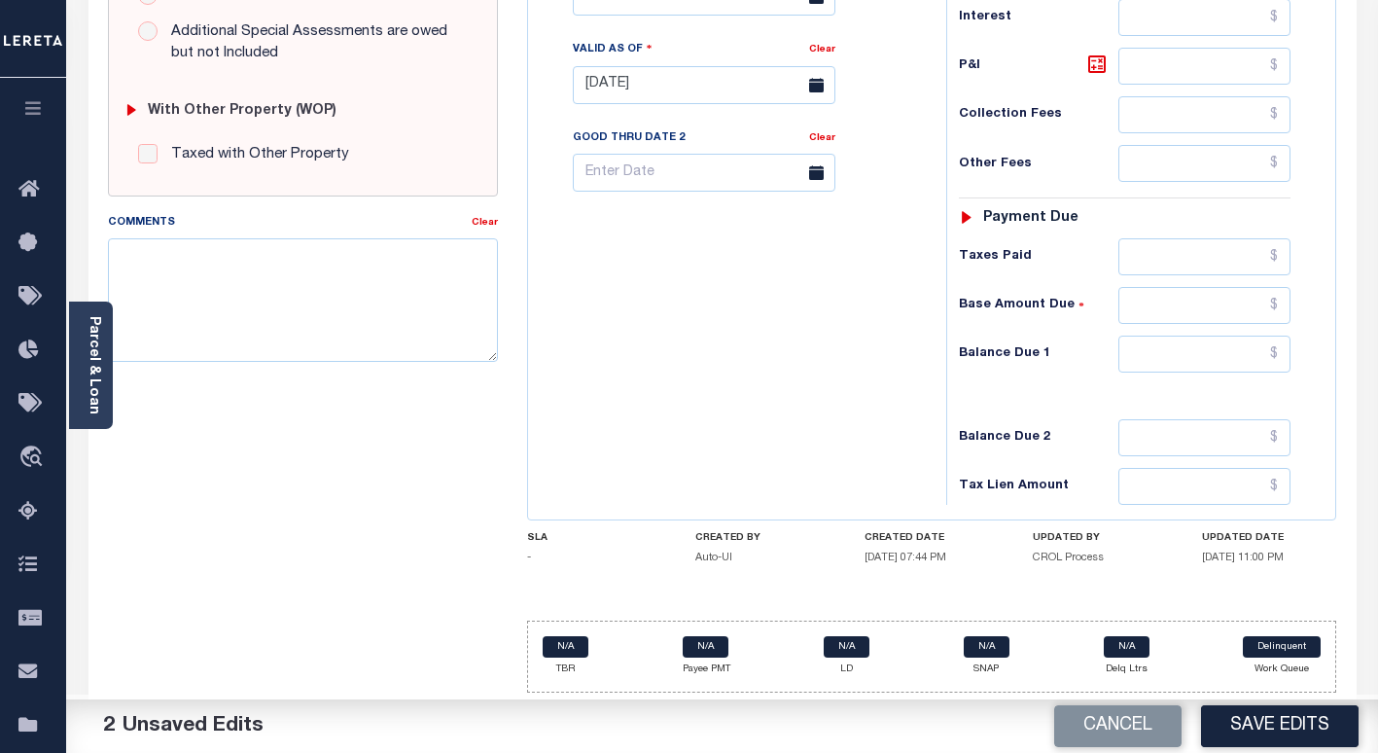
type input "$3,321.98"
click at [1162, 349] on input "text" at bounding box center [1204, 353] width 172 height 37
type input "$0.00"
drag, startPoint x: 583, startPoint y: 418, endPoint x: 630, endPoint y: 438, distance: 50.6
click at [594, 425] on div "Tax Bill No Multiple Payment Option Payment Plan Clear" at bounding box center [732, 75] width 399 height 859
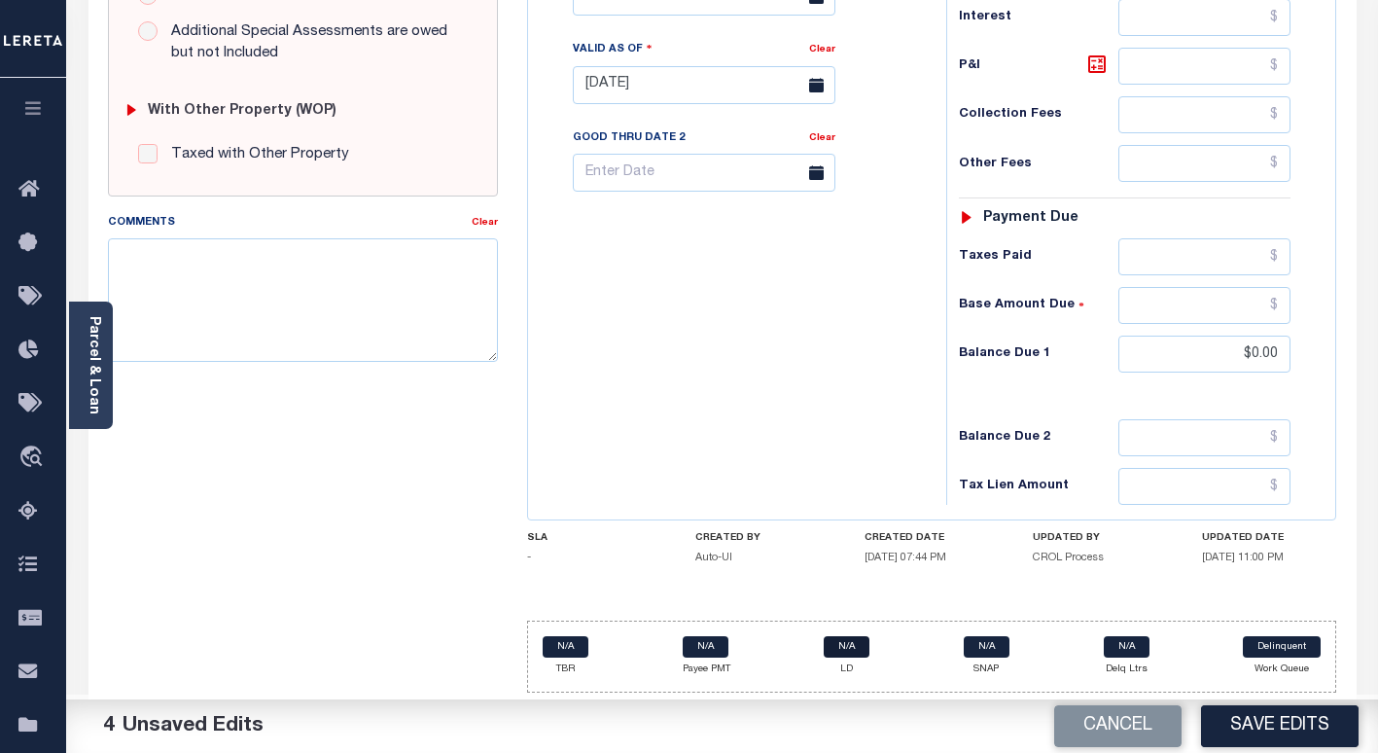
drag, startPoint x: 1315, startPoint y: 735, endPoint x: 832, endPoint y: 641, distance: 491.5
click at [1313, 735] on button "Save Edits" at bounding box center [1280, 726] width 158 height 42
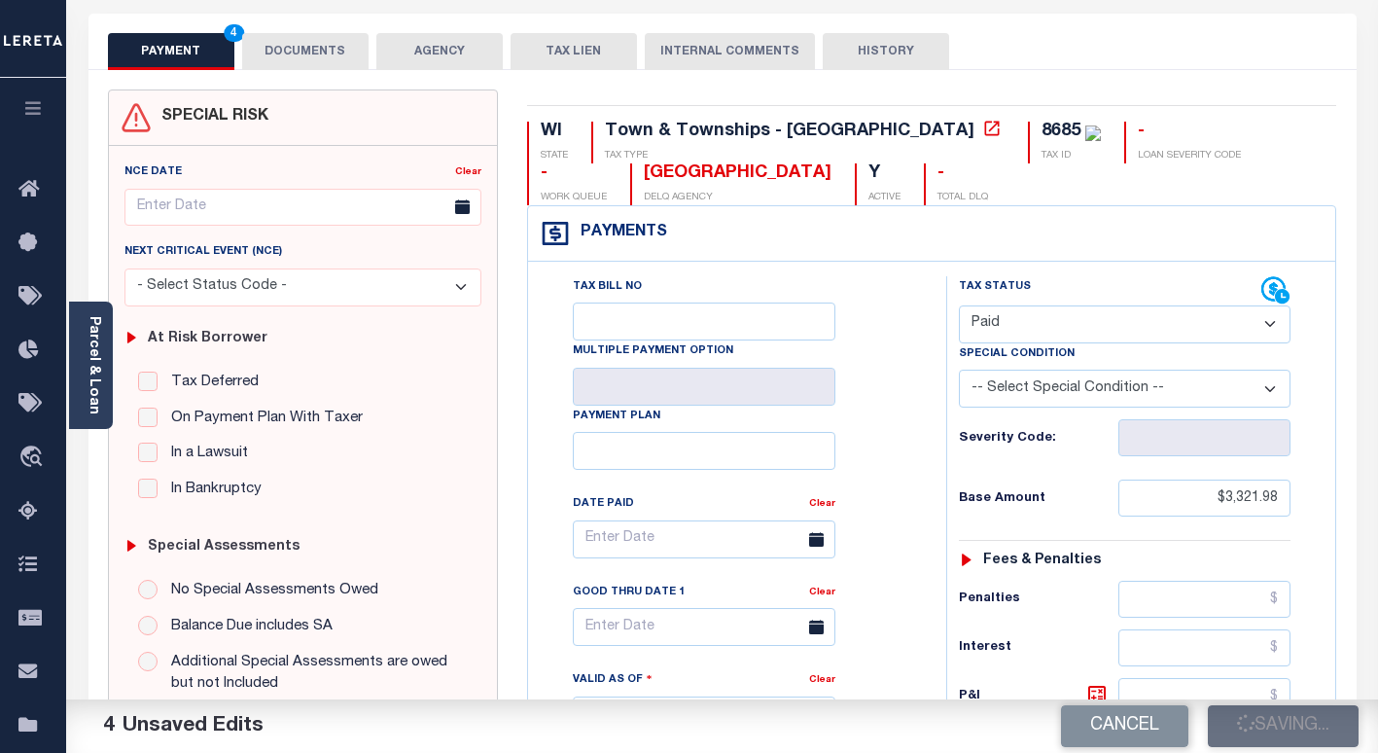
scroll to position [0, 0]
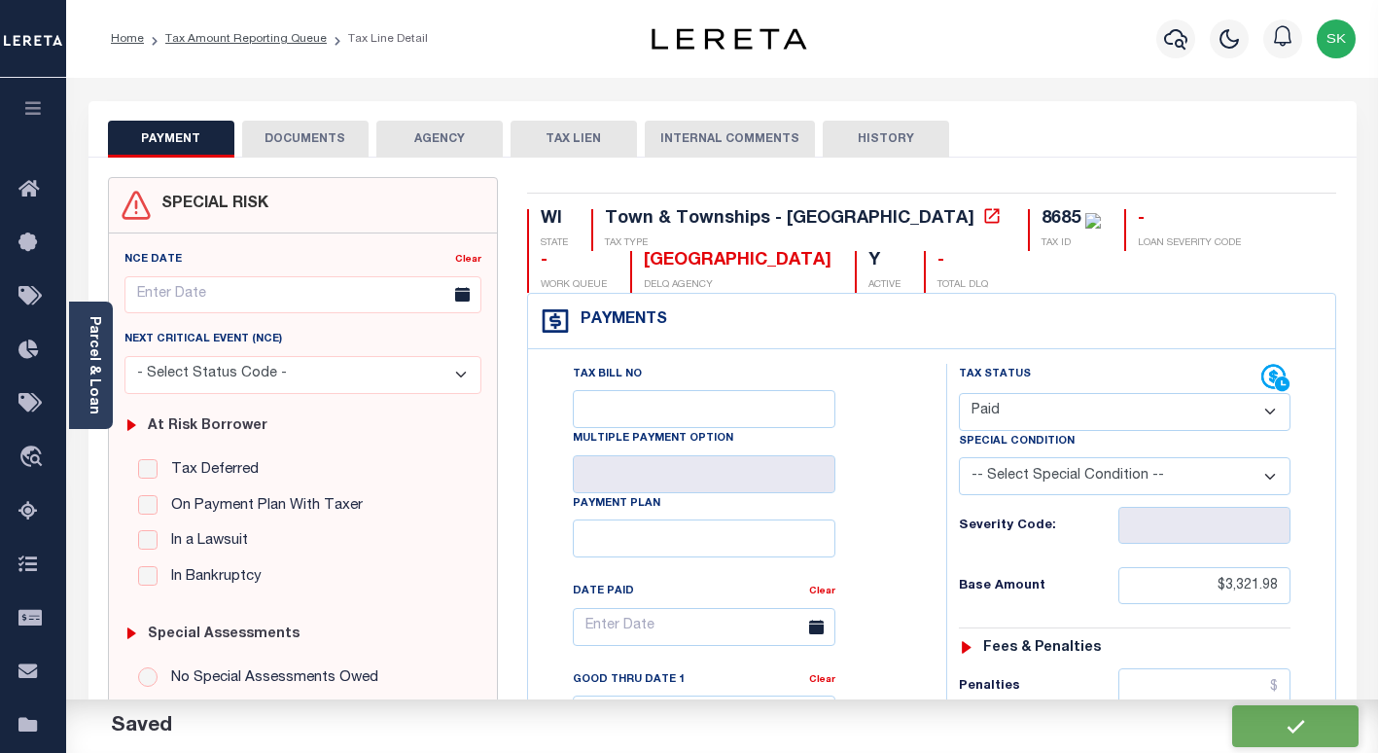
checkbox input "false"
type input "$3,321.98"
type input "$0"
drag, startPoint x: 299, startPoint y: 143, endPoint x: 726, endPoint y: 5, distance: 449.6
click at [307, 139] on button "DOCUMENTS" at bounding box center [305, 139] width 126 height 37
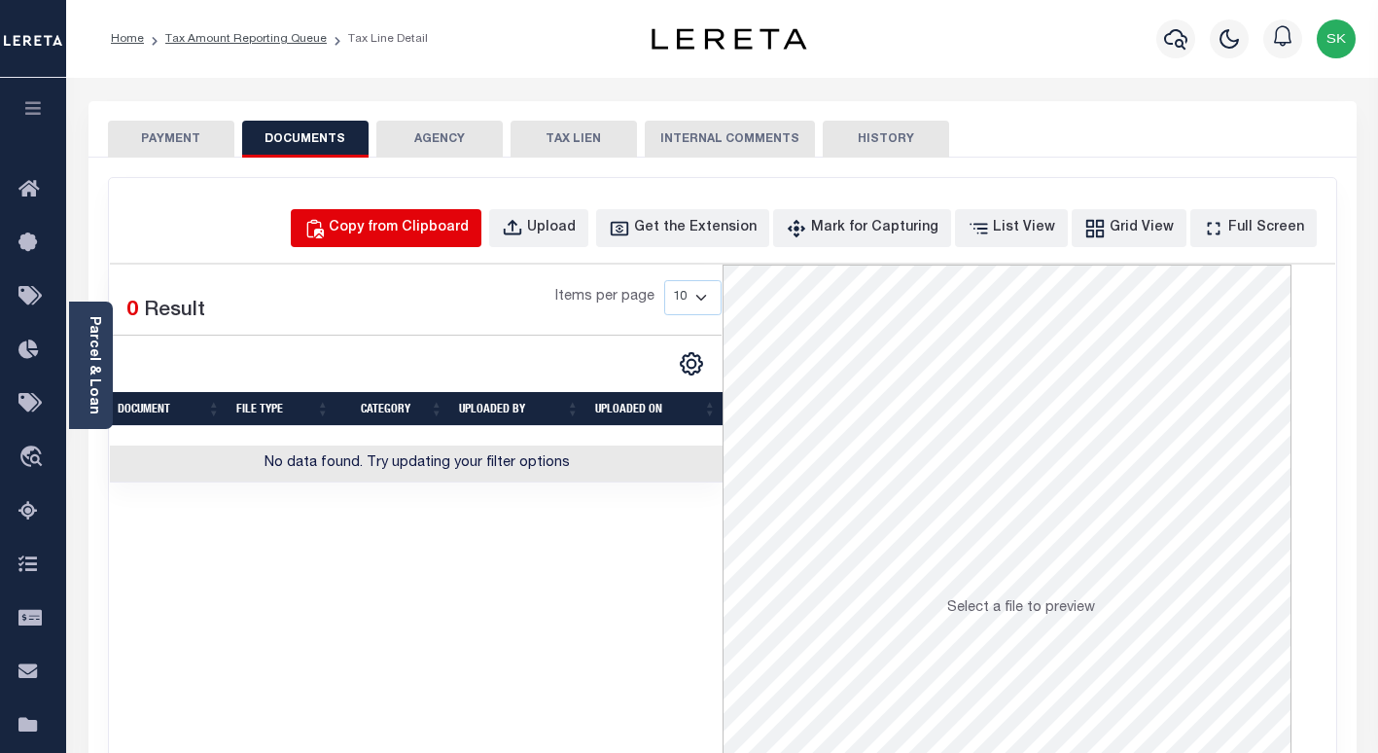
click at [454, 237] on div "Copy from Clipboard" at bounding box center [399, 228] width 140 height 21
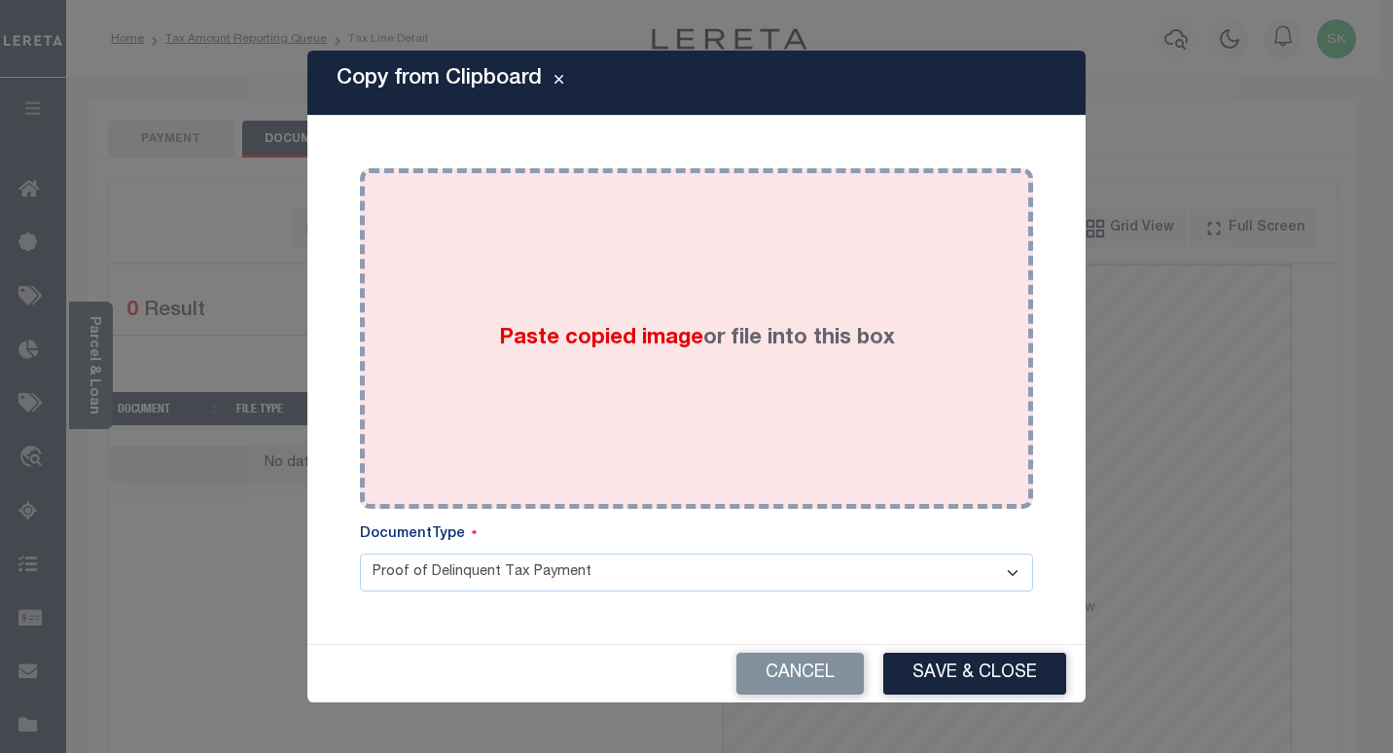
click at [538, 329] on span "Paste copied image" at bounding box center [601, 338] width 204 height 21
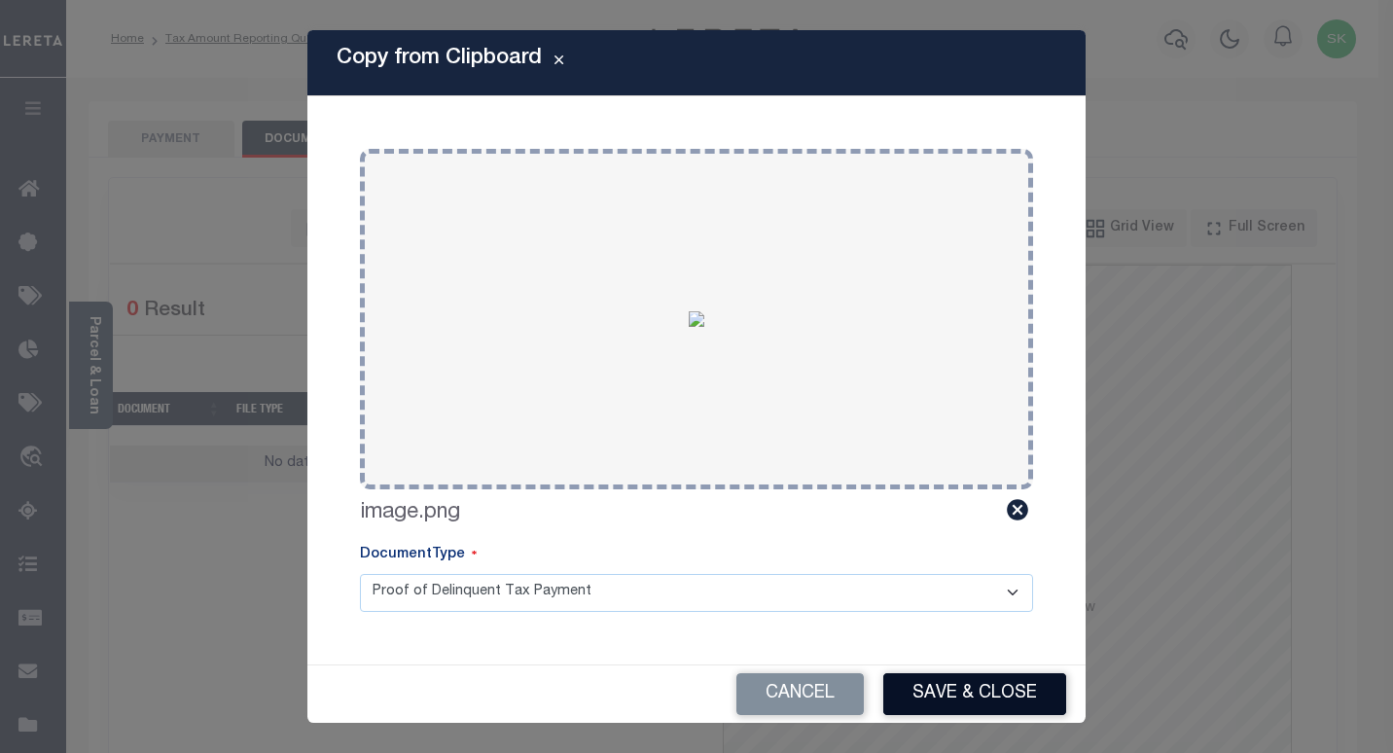
click at [976, 702] on button "Save & Close" at bounding box center [974, 694] width 183 height 42
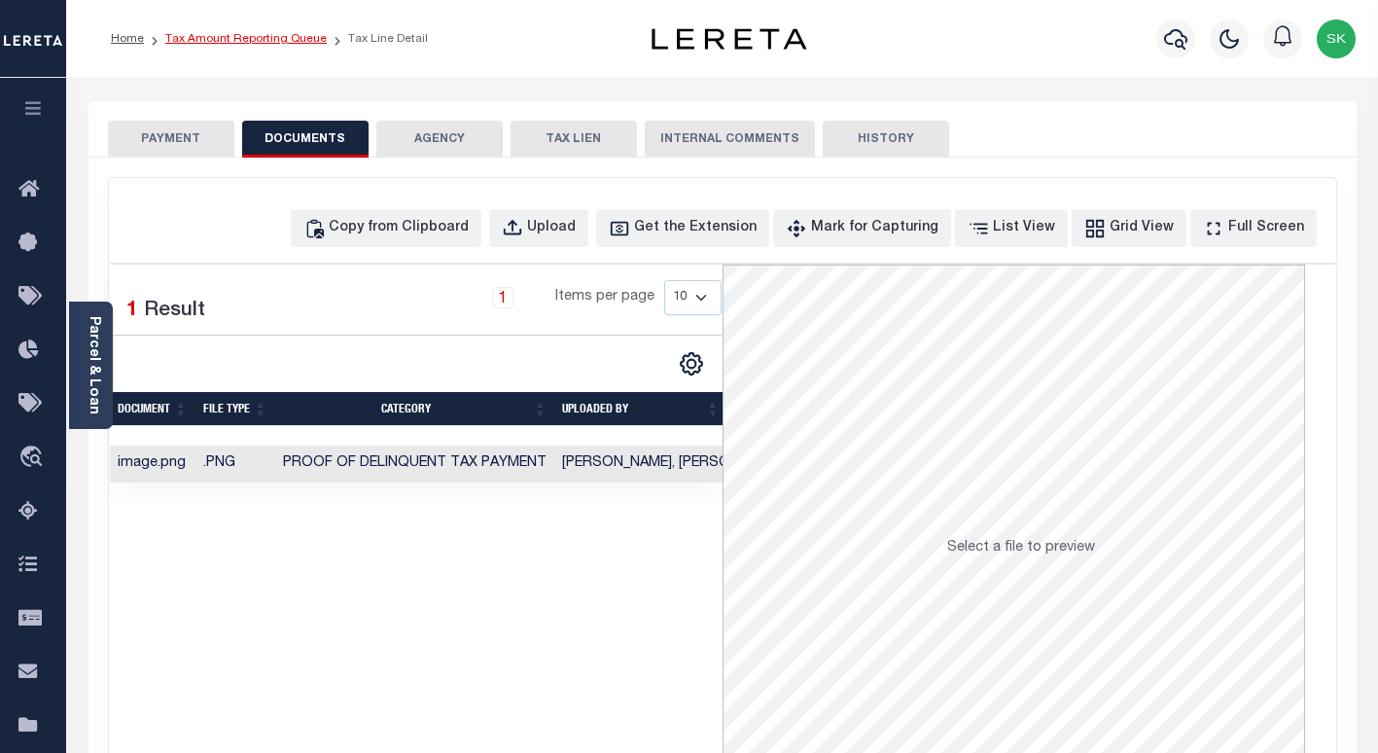
click at [227, 42] on link "Tax Amount Reporting Queue" at bounding box center [245, 39] width 161 height 12
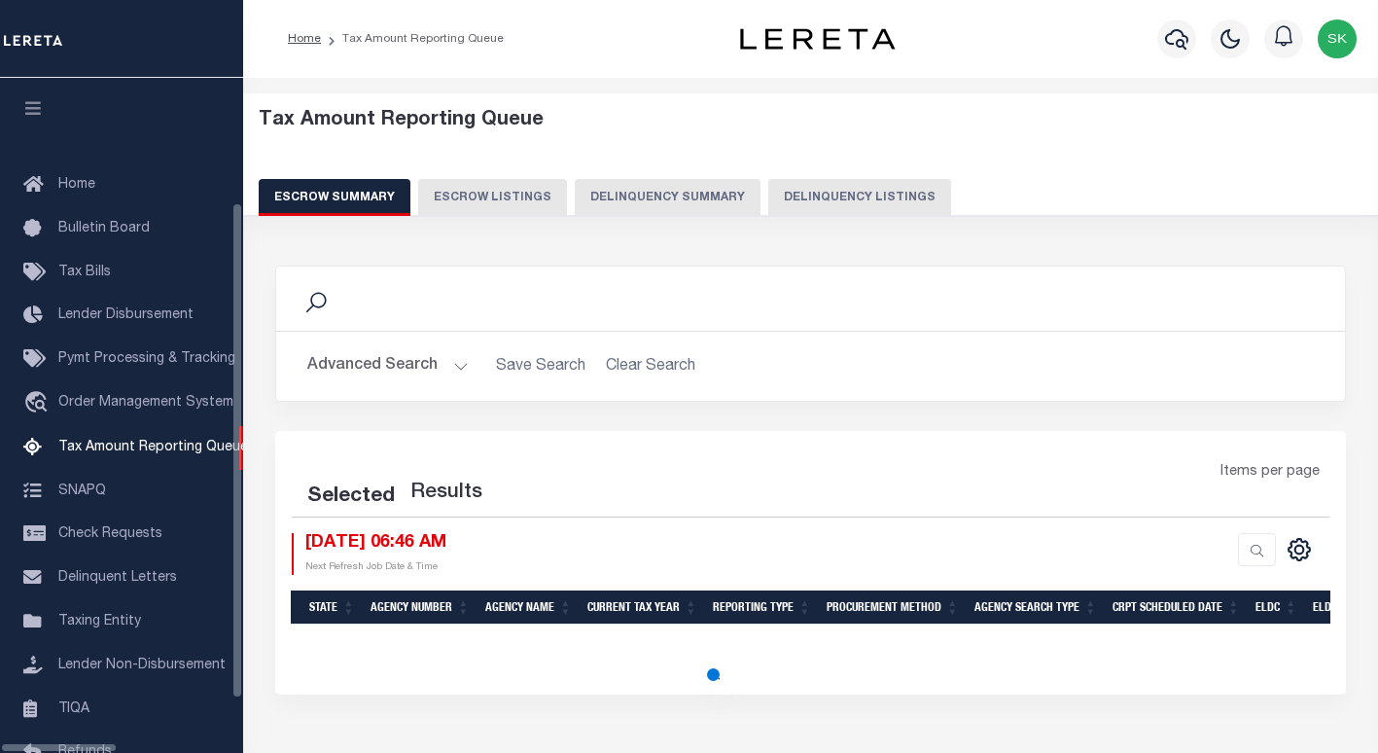
click at [841, 195] on button "Delinquency Listings" at bounding box center [859, 197] width 183 height 37
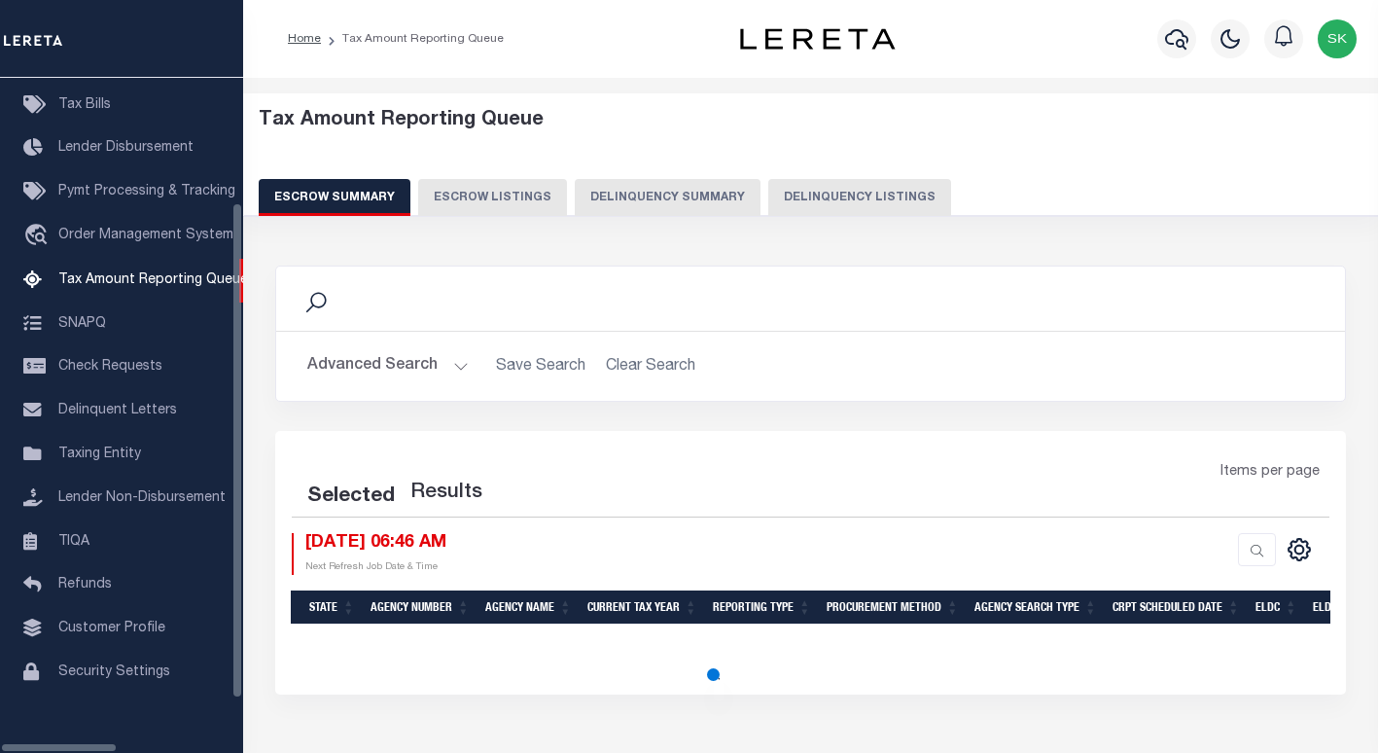
select select "100"
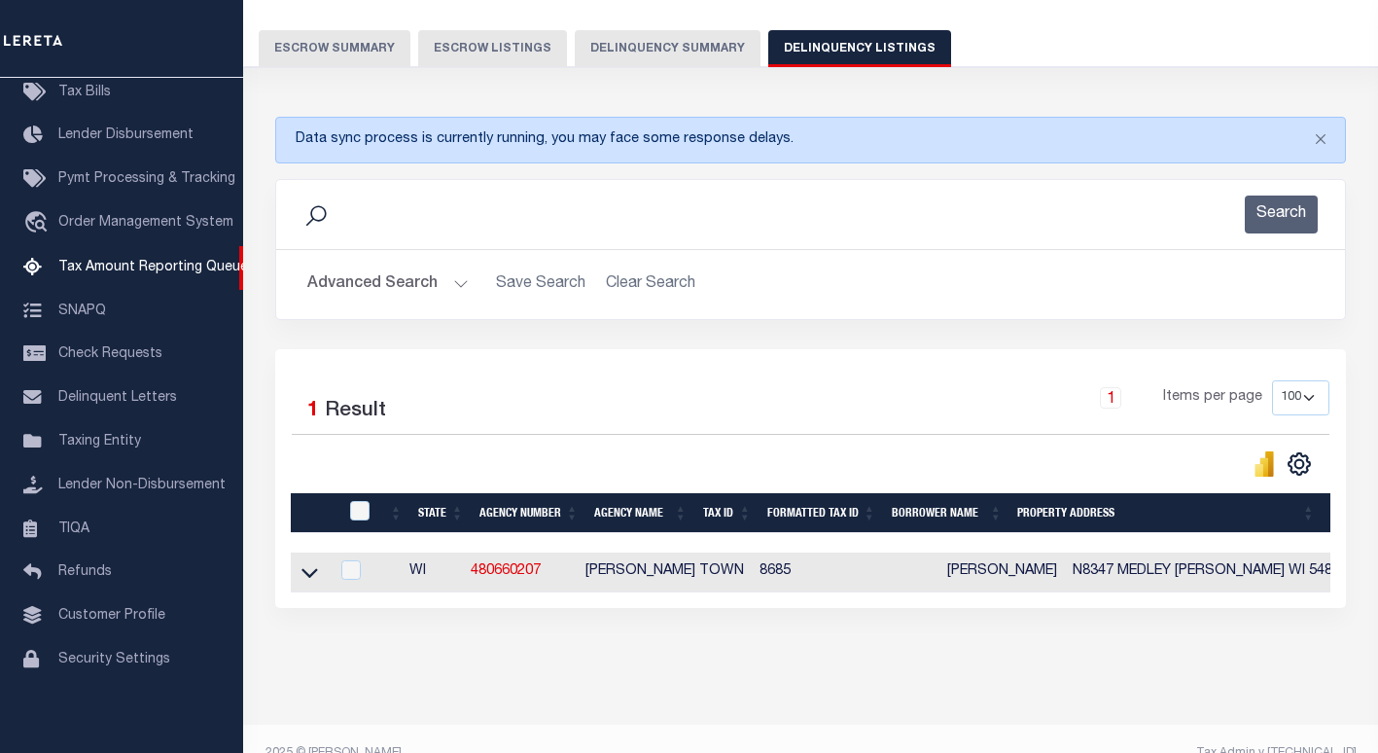
scroll to position [195, 0]
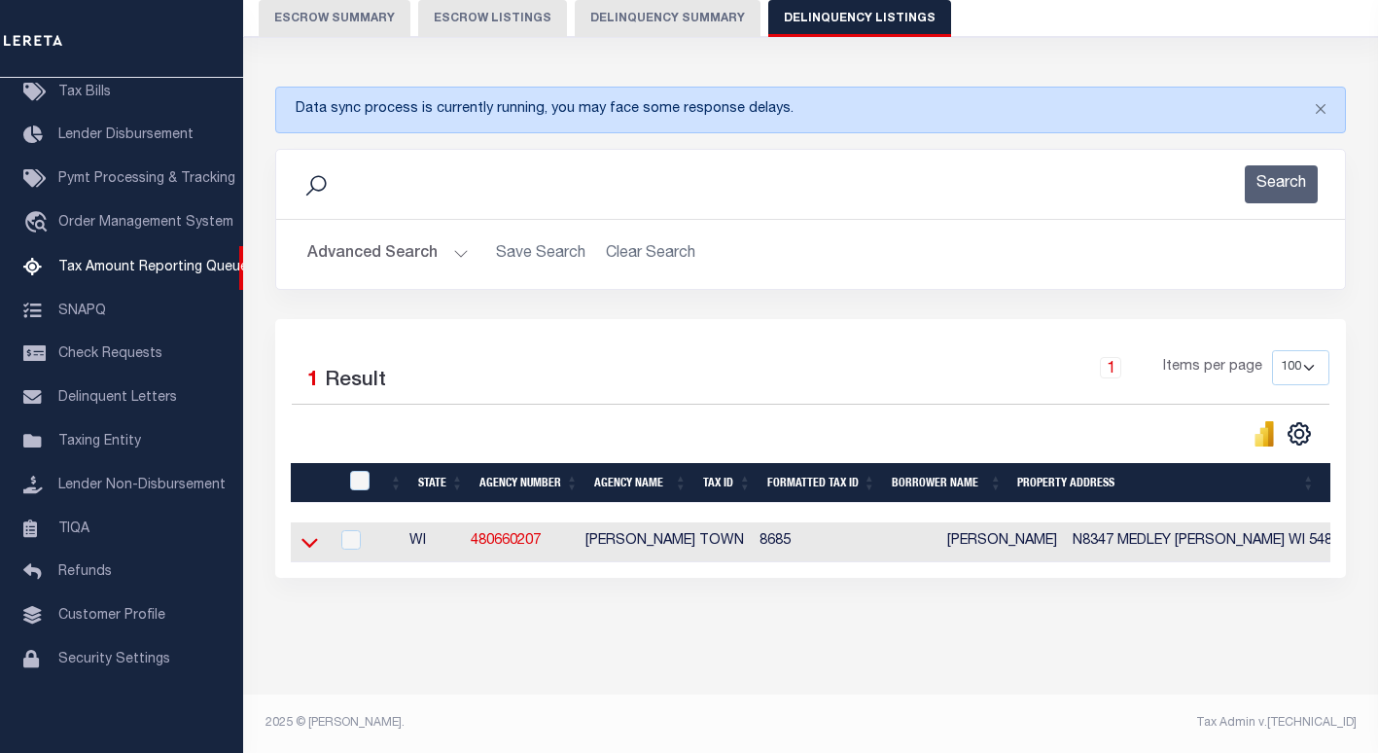
click at [307, 532] on icon at bounding box center [309, 542] width 17 height 20
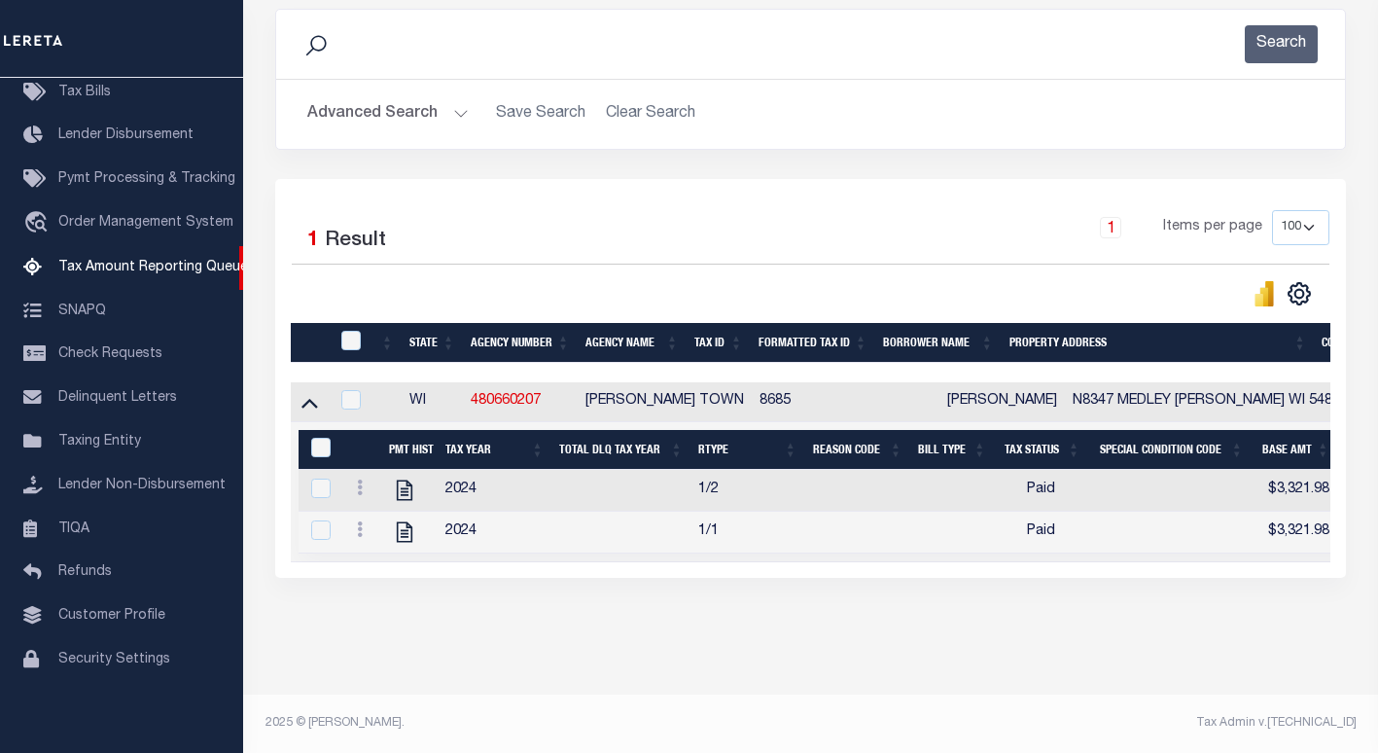
scroll to position [337, 0]
click at [347, 331] on input "checkbox" at bounding box center [350, 340] width 19 height 19
checkbox input "true"
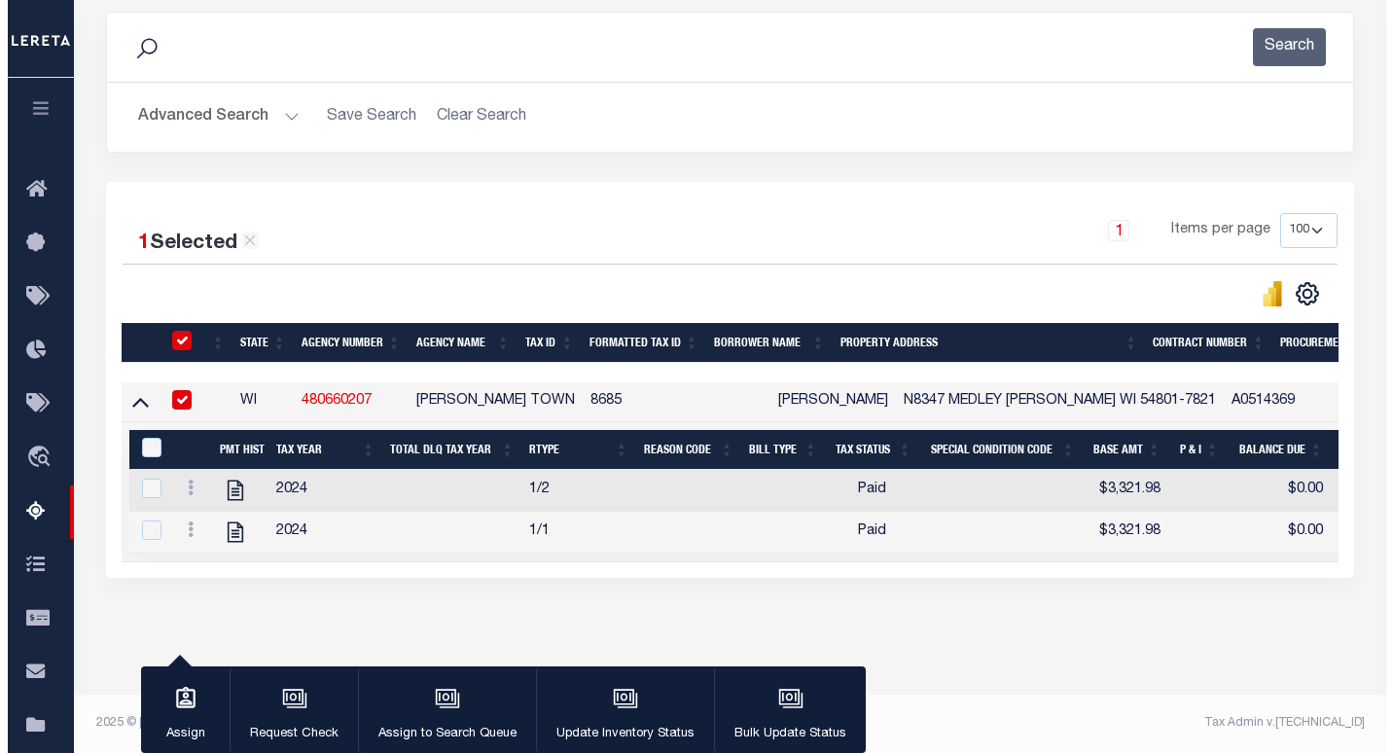
scroll to position [335, 0]
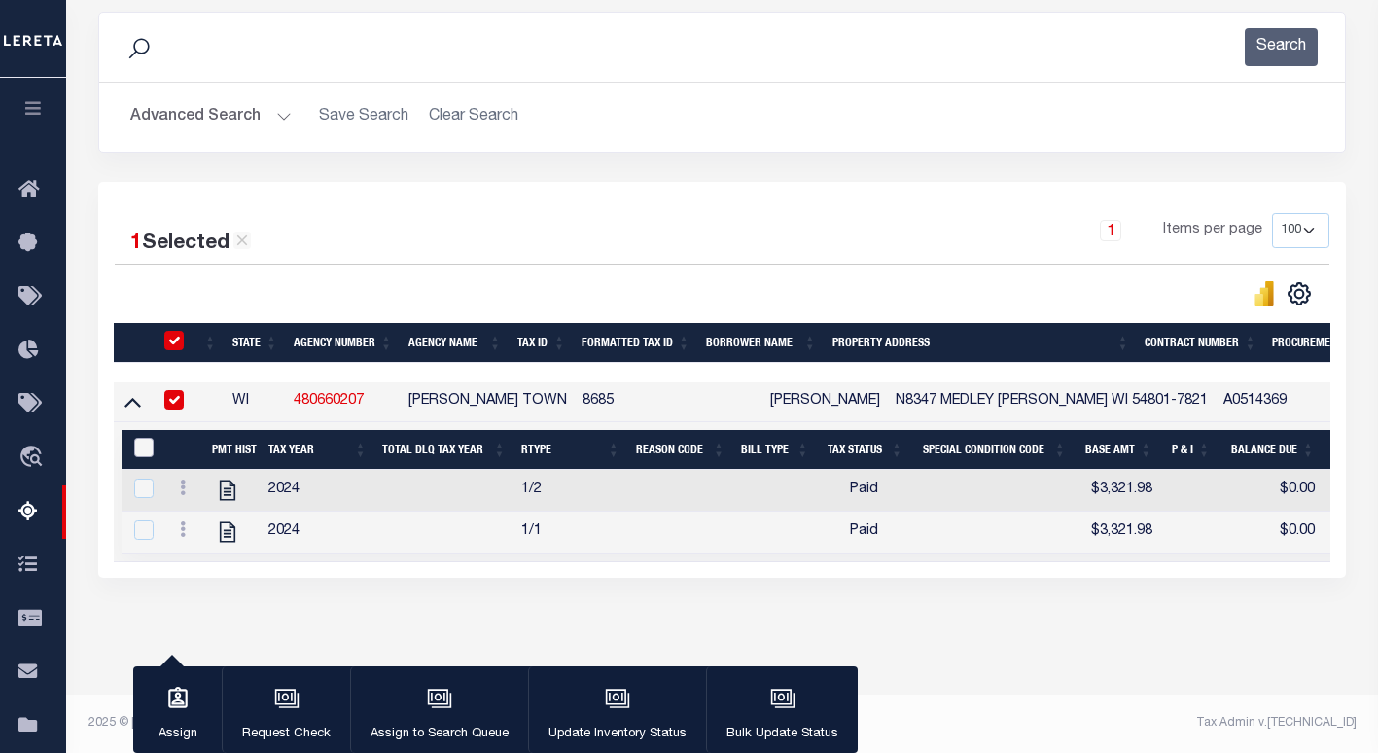
click at [139, 438] on input "&nbsp;" at bounding box center [143, 447] width 19 height 19
checkbox input "true"
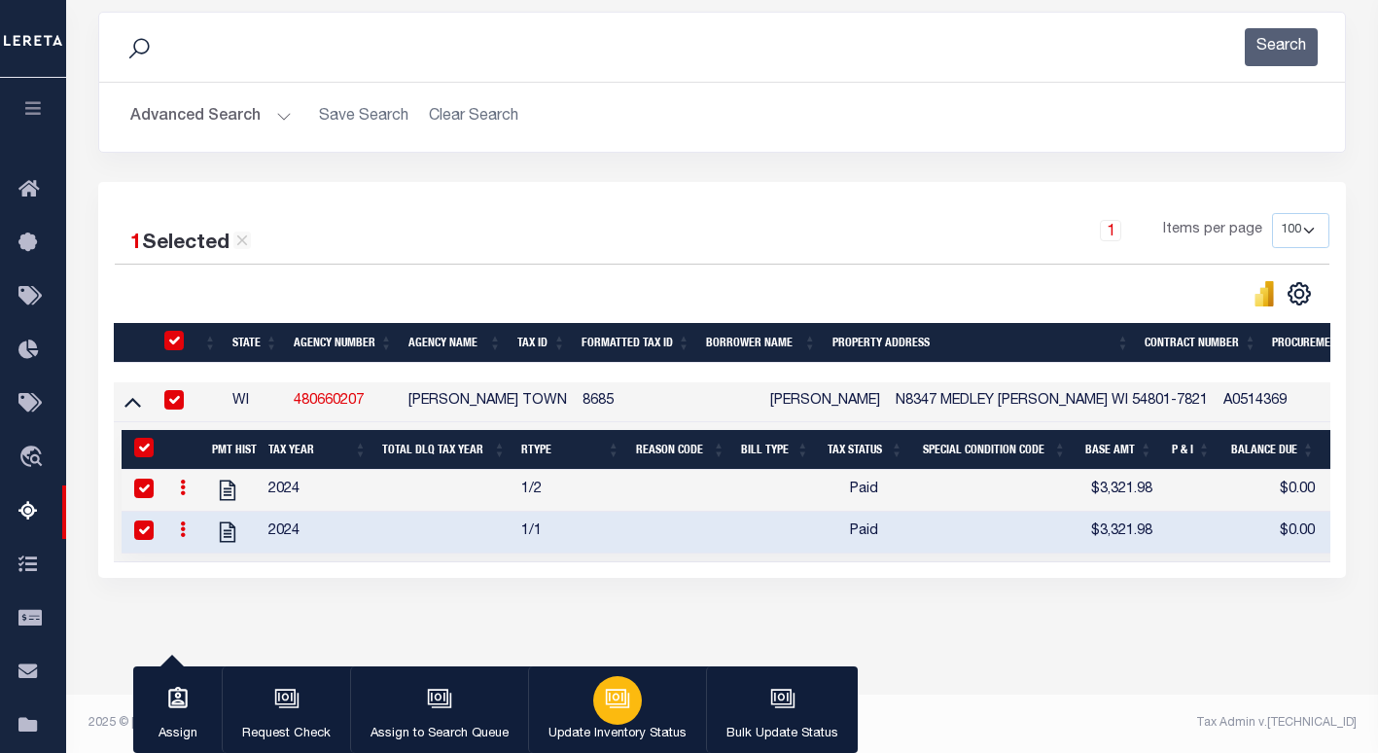
click at [605, 703] on icon "button" at bounding box center [617, 698] width 25 height 25
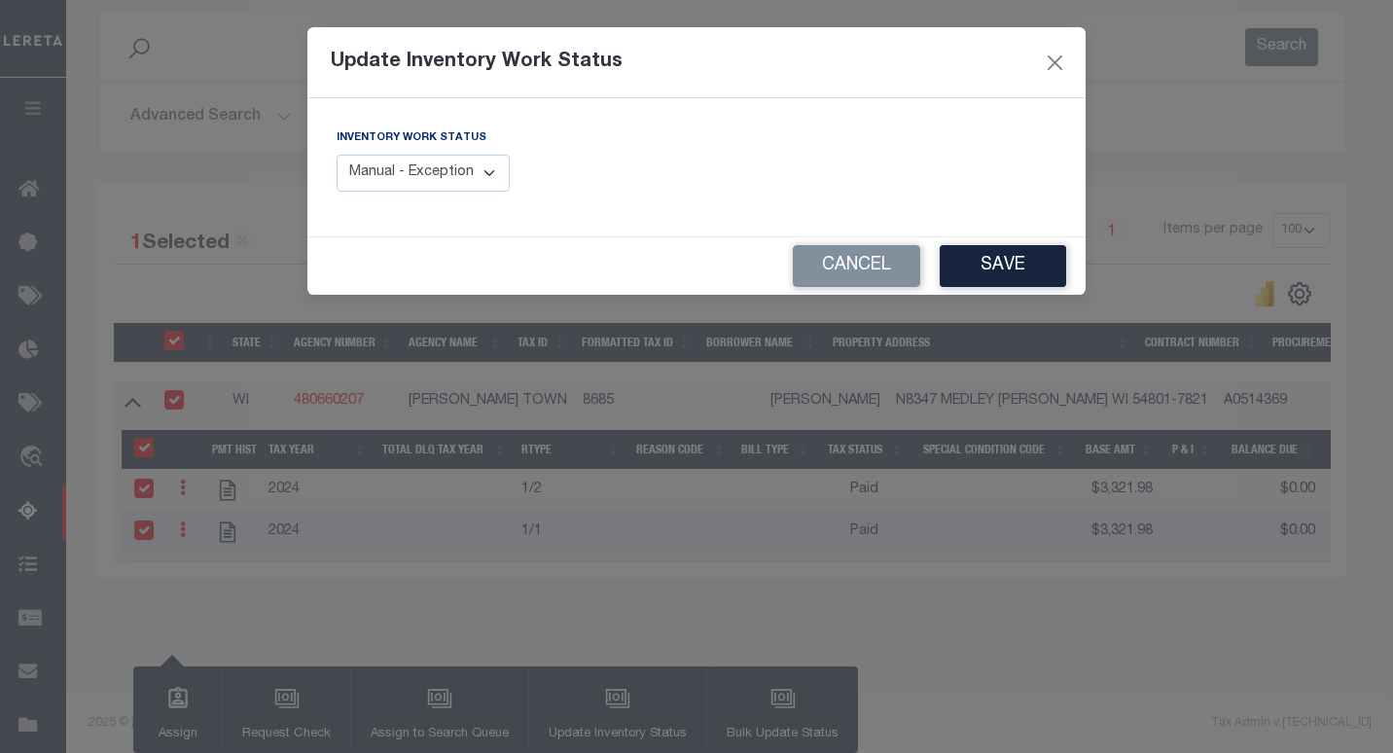
click at [415, 178] on select "Manual - Exception Pended - Awaiting Search Late Add Exception Completed" at bounding box center [422, 174] width 173 height 38
select select "4"
click at [336, 155] on select "Manual - Exception Pended - Awaiting Search Late Add Exception Completed" at bounding box center [422, 174] width 173 height 38
click at [1004, 262] on button "Save" at bounding box center [1002, 266] width 126 height 42
